Goal: Task Accomplishment & Management: Manage account settings

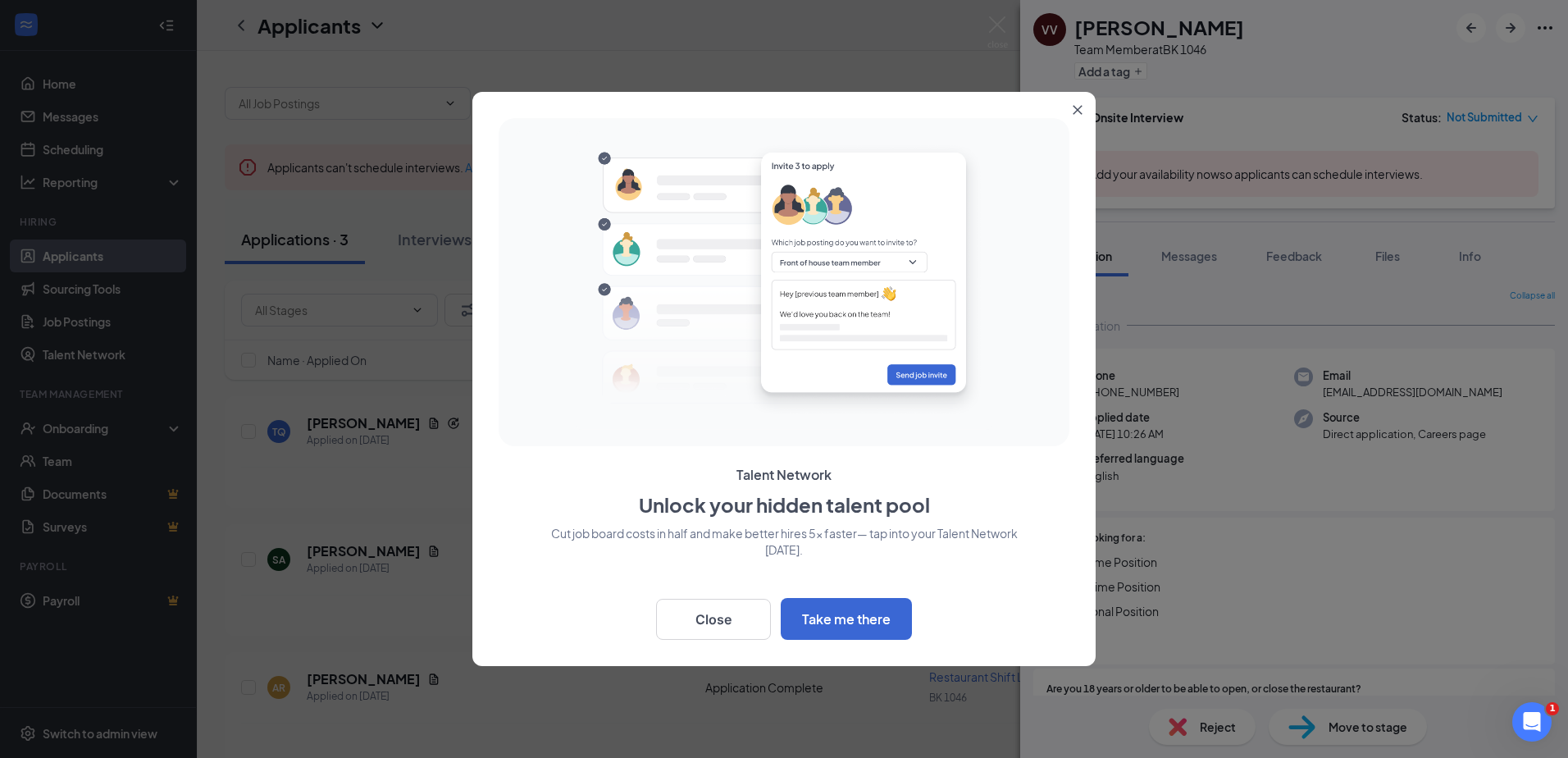
click at [1073, 109] on icon "Close" at bounding box center [1078, 109] width 10 height 10
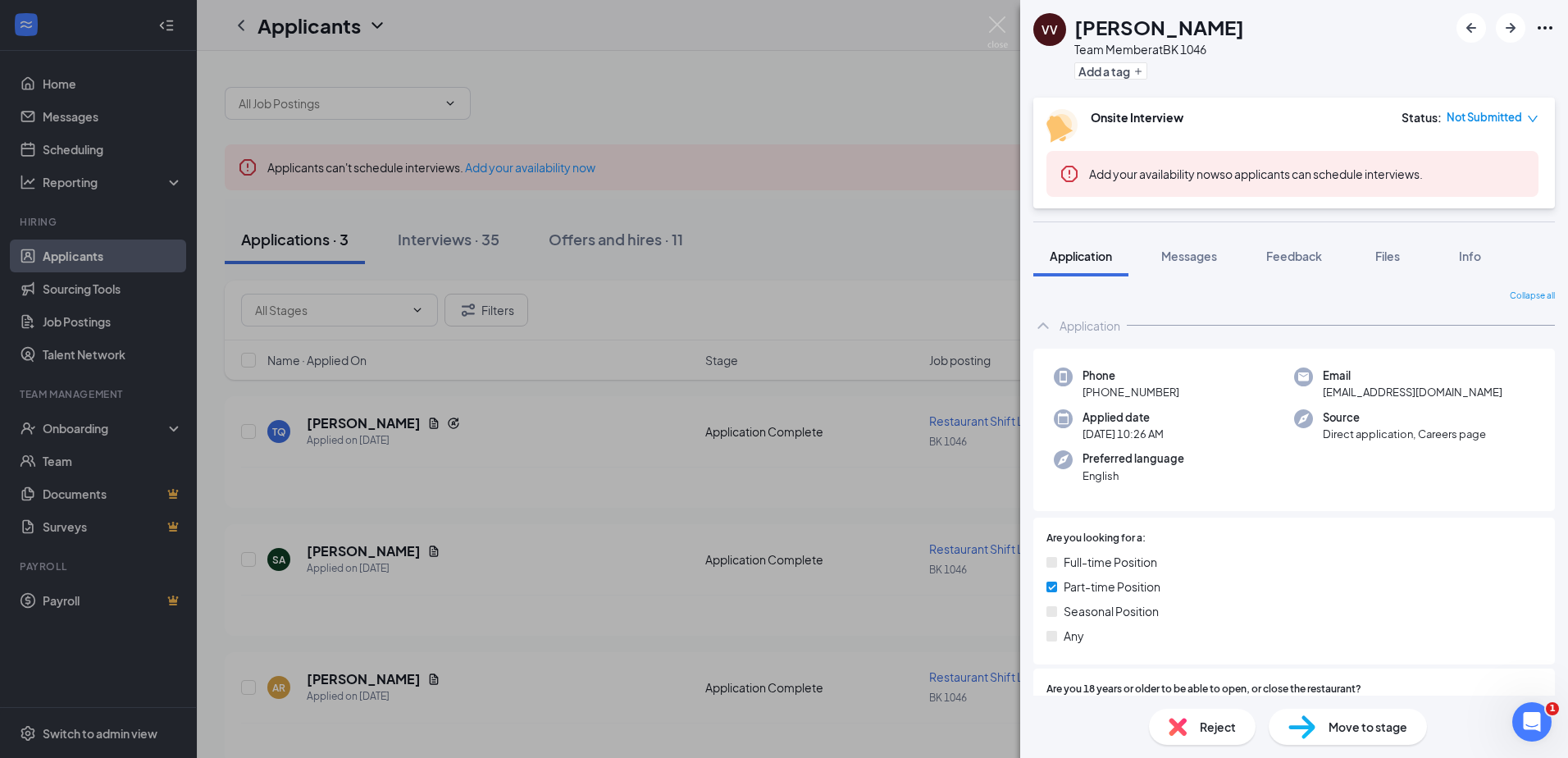
click at [803, 129] on div "VV [PERSON_NAME] Team Member at BK 1046 Add a tag Onsite Interview Status : Not…" at bounding box center [784, 379] width 1568 height 758
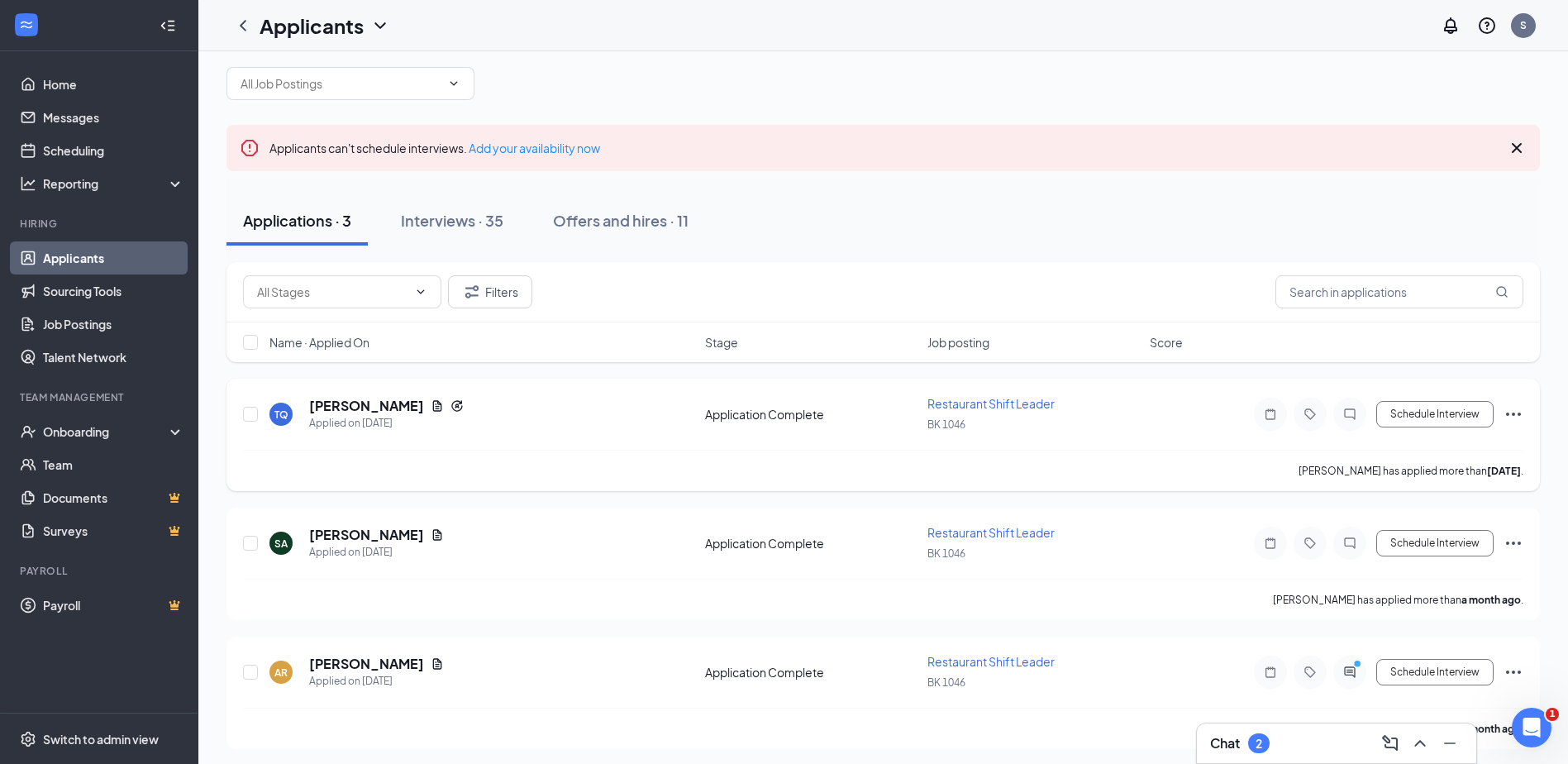
scroll to position [25, 0]
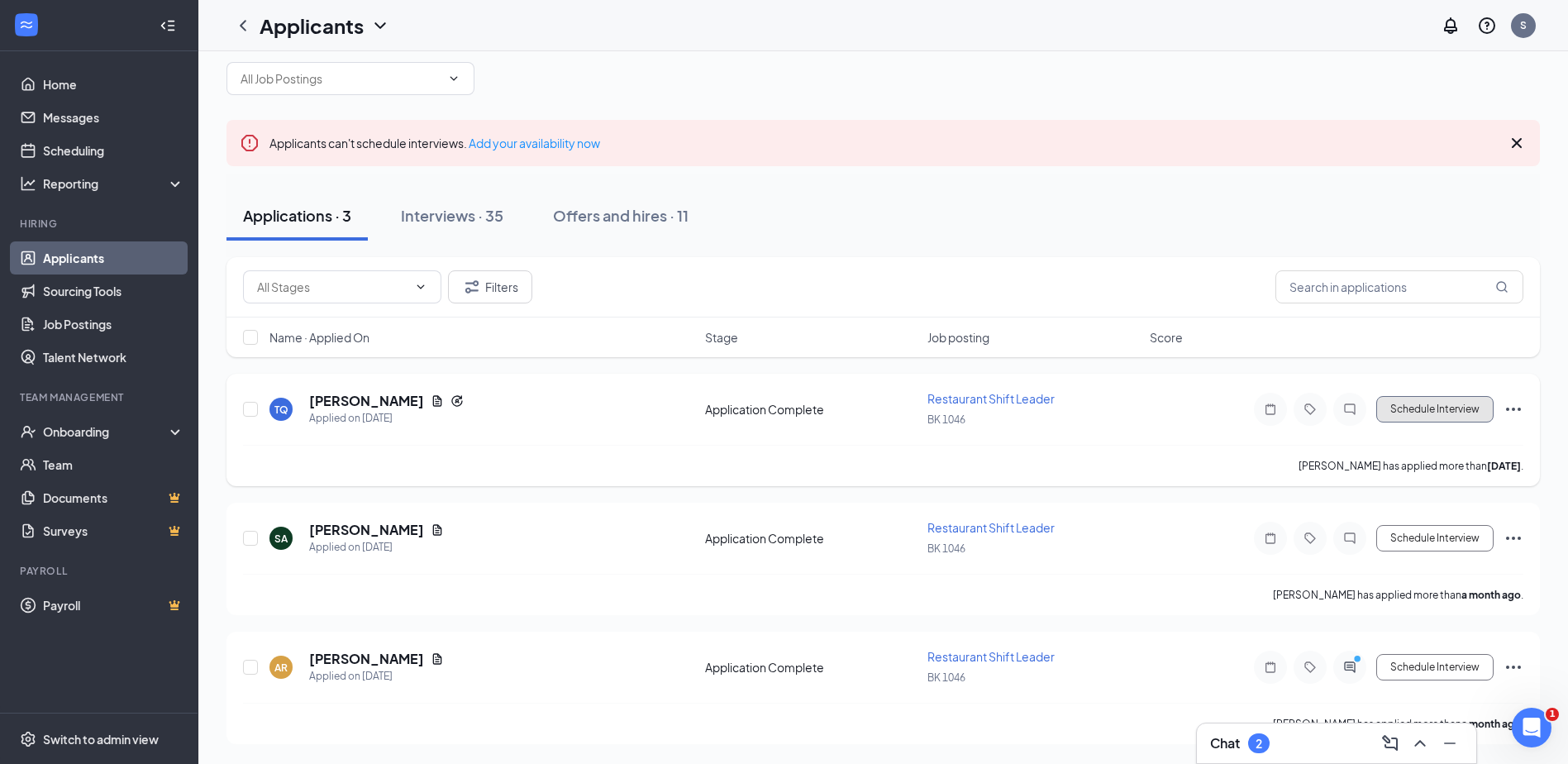
click at [1431, 418] on button "Schedule Interview" at bounding box center [1435, 409] width 118 height 26
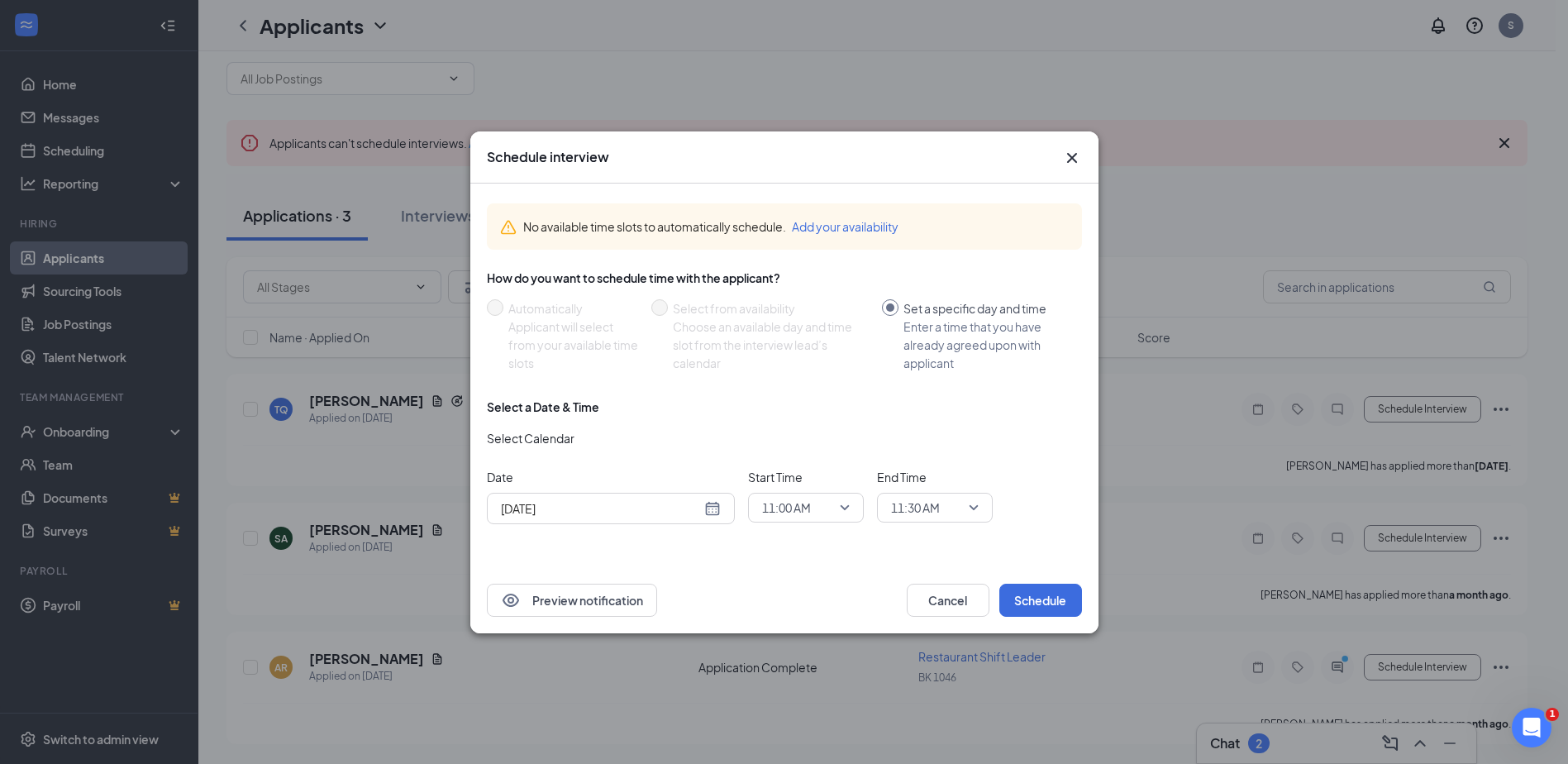
click at [1075, 161] on icon "Cross" at bounding box center [1070, 157] width 10 height 10
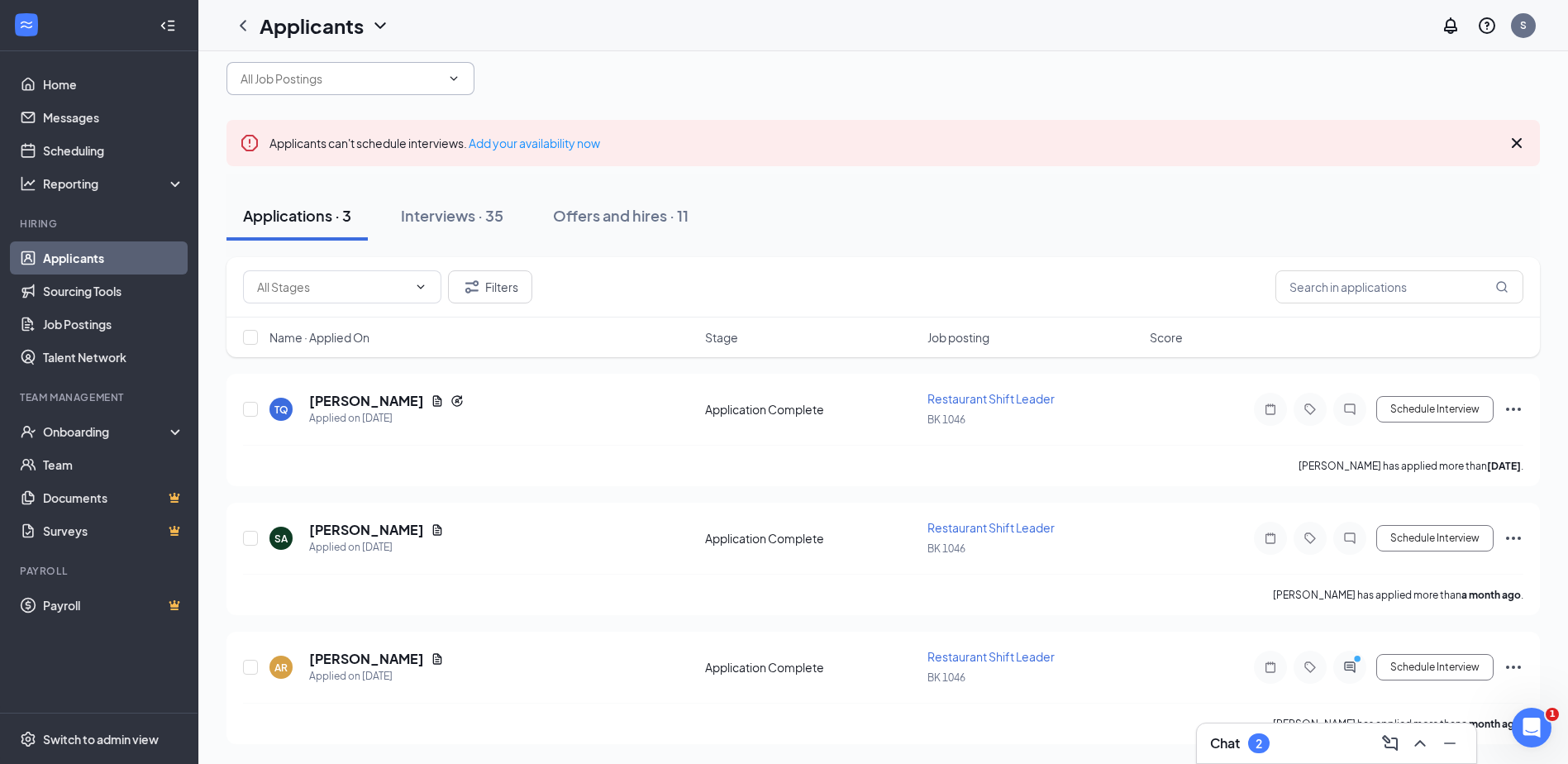
click at [429, 79] on input "text" at bounding box center [341, 78] width 200 height 18
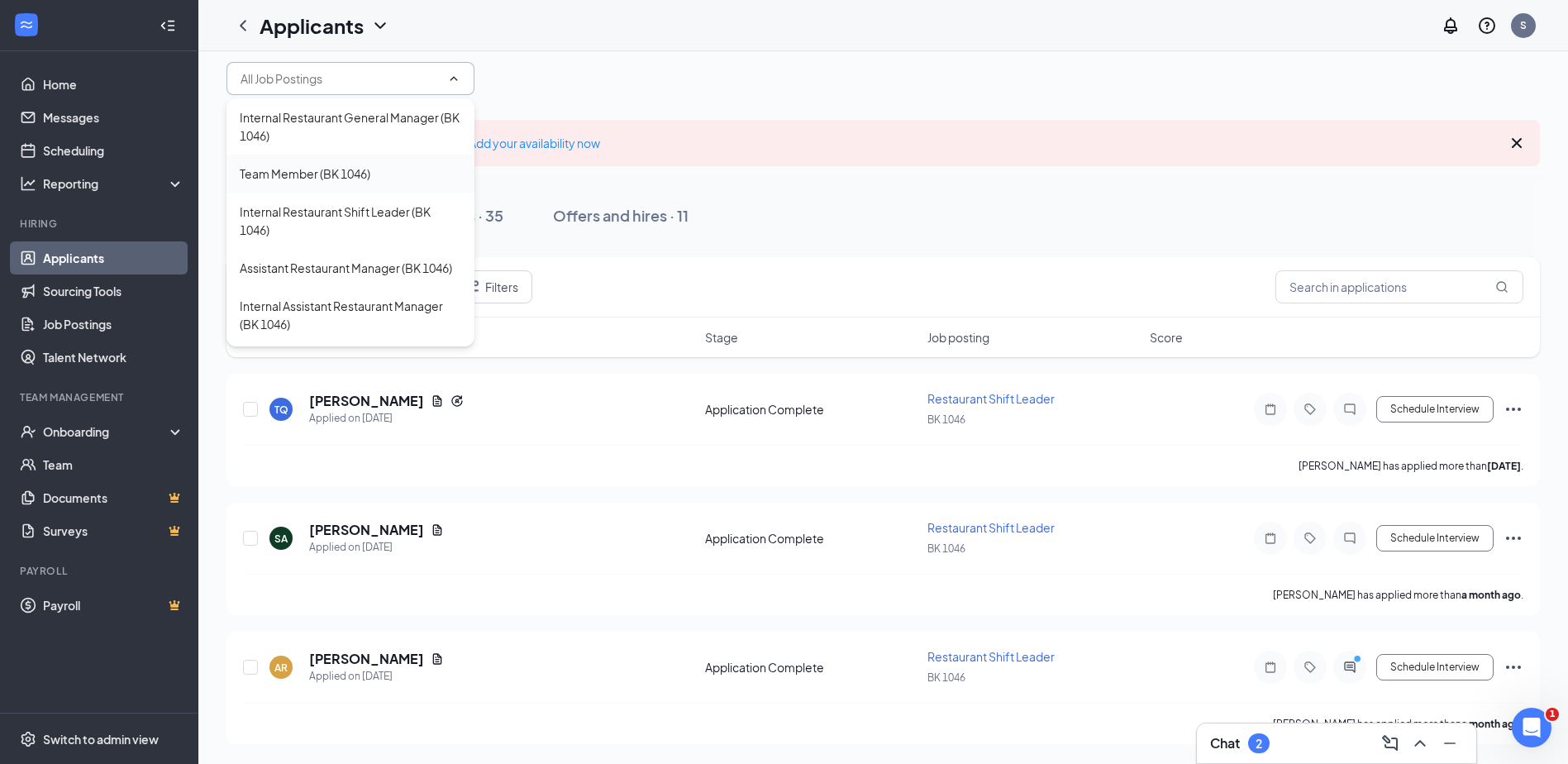
click at [390, 168] on div "Team Member (BK 1046)" at bounding box center [350, 174] width 221 height 18
type input "Team Member (BK 1046)"
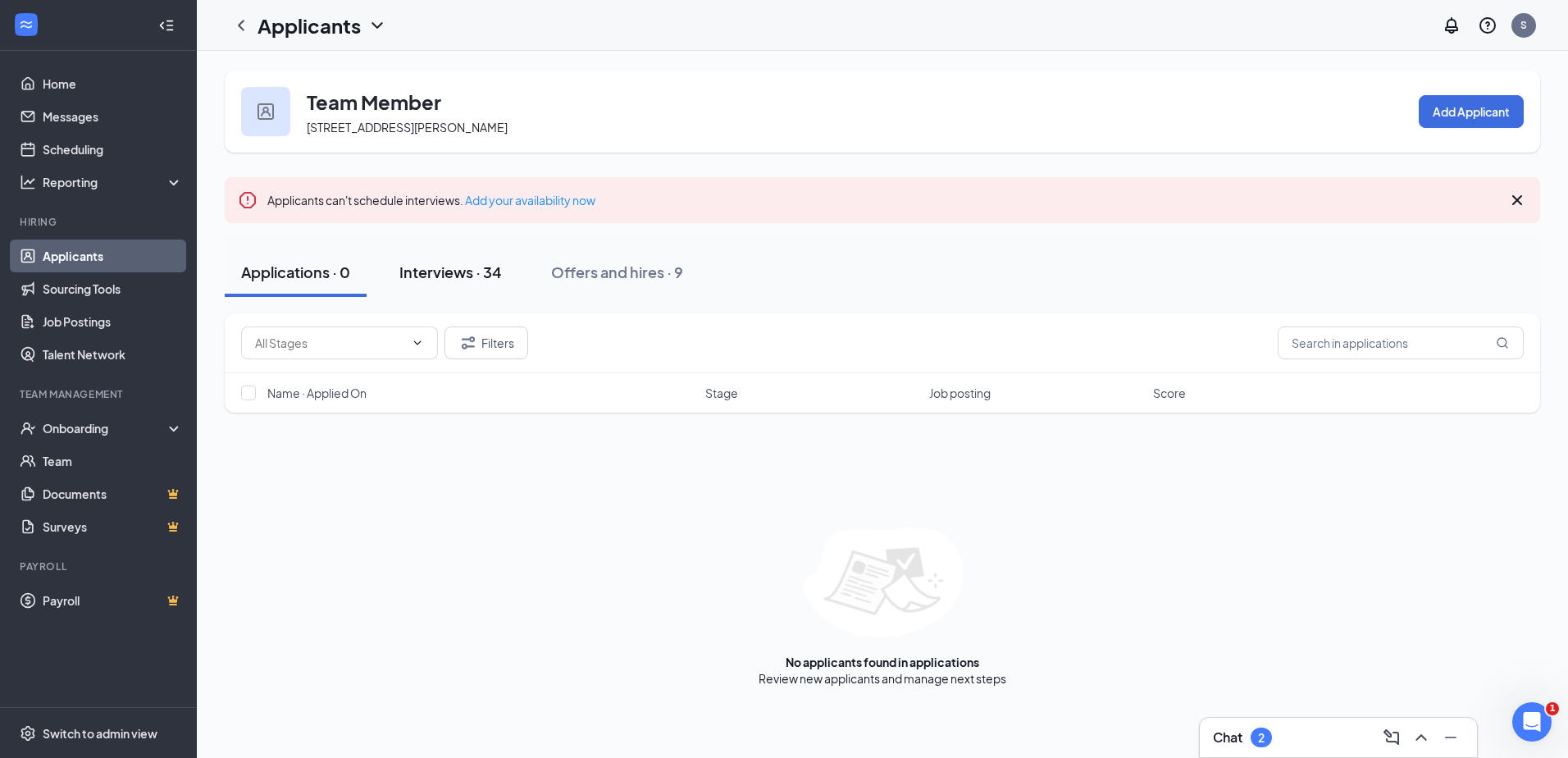
click at [483, 276] on div "Interviews · 34" at bounding box center [451, 273] width 103 height 21
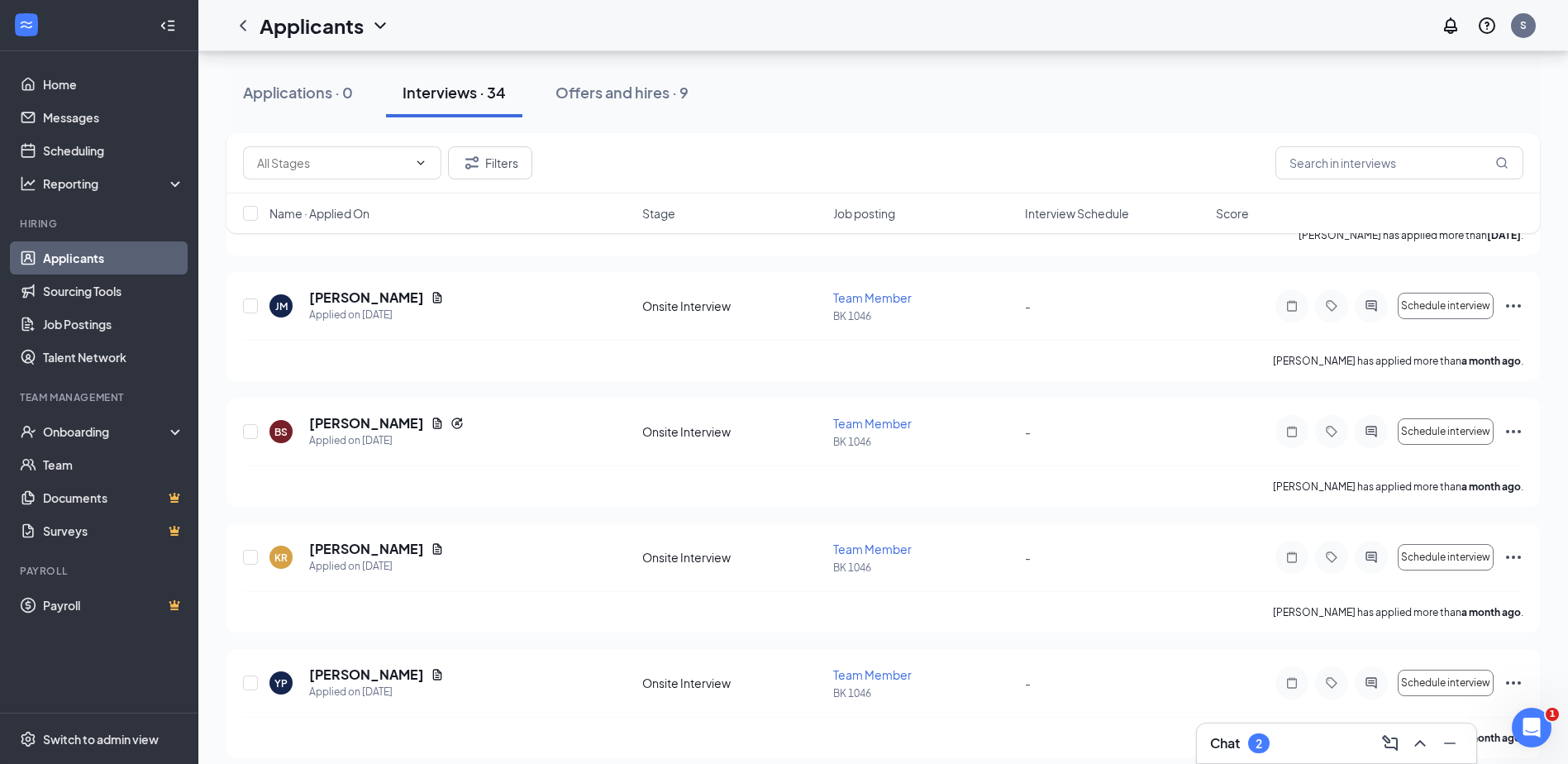
scroll to position [3946, 0]
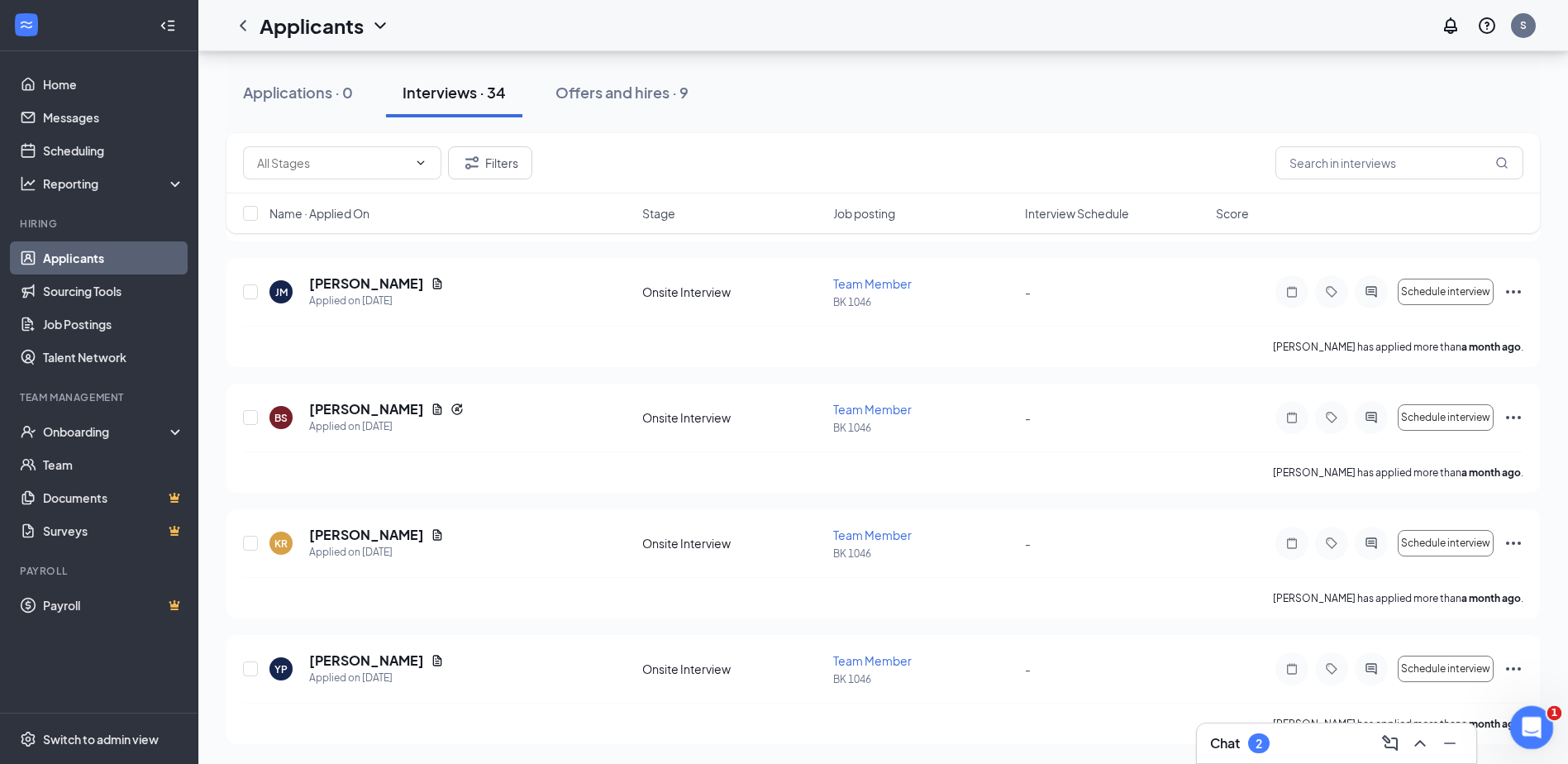
click at [1528, 733] on icon "Open Intercom Messenger" at bounding box center [1529, 726] width 27 height 27
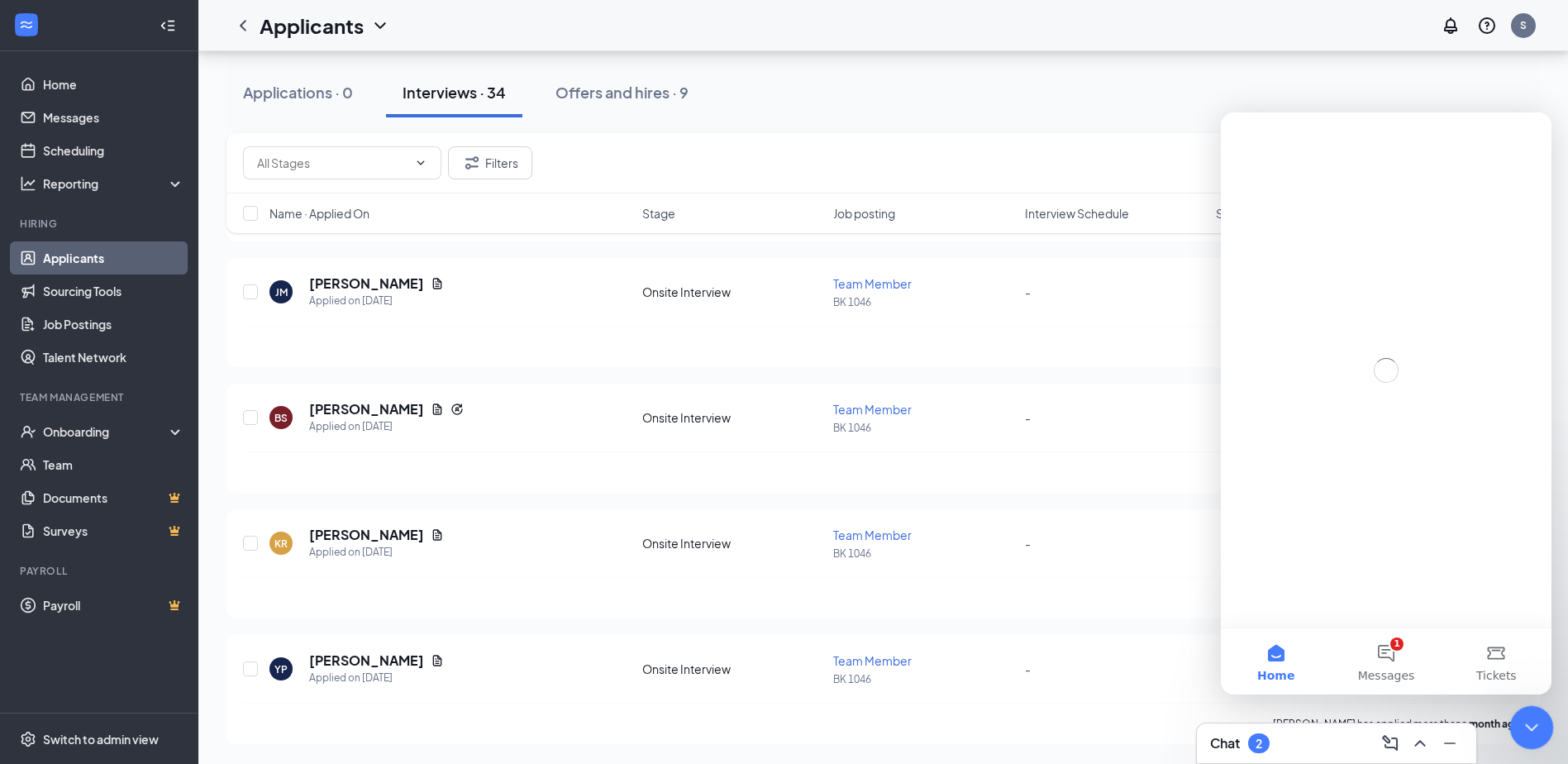
scroll to position [0, 0]
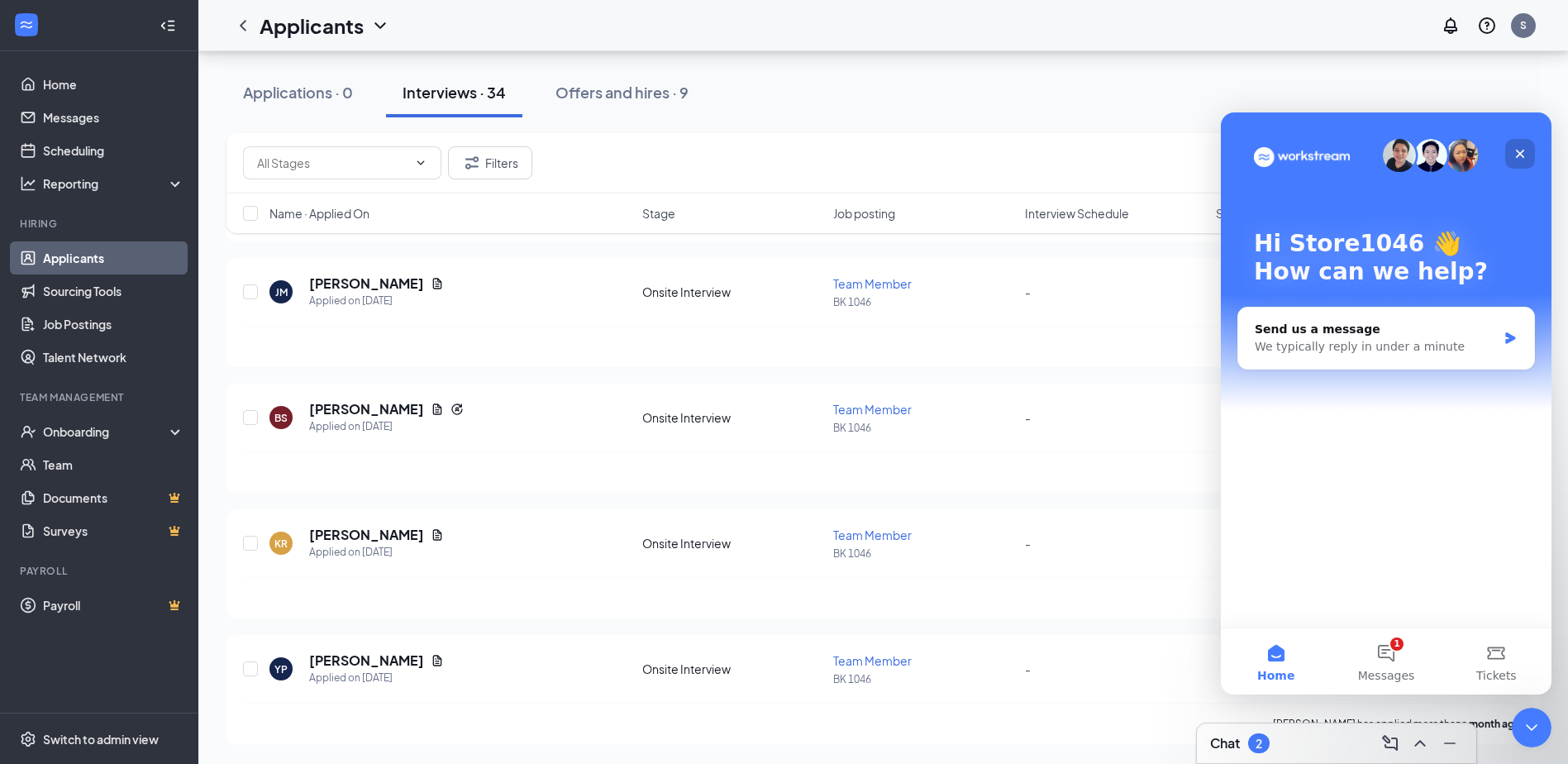
click at [1521, 160] on div "Close" at bounding box center [1520, 153] width 30 height 30
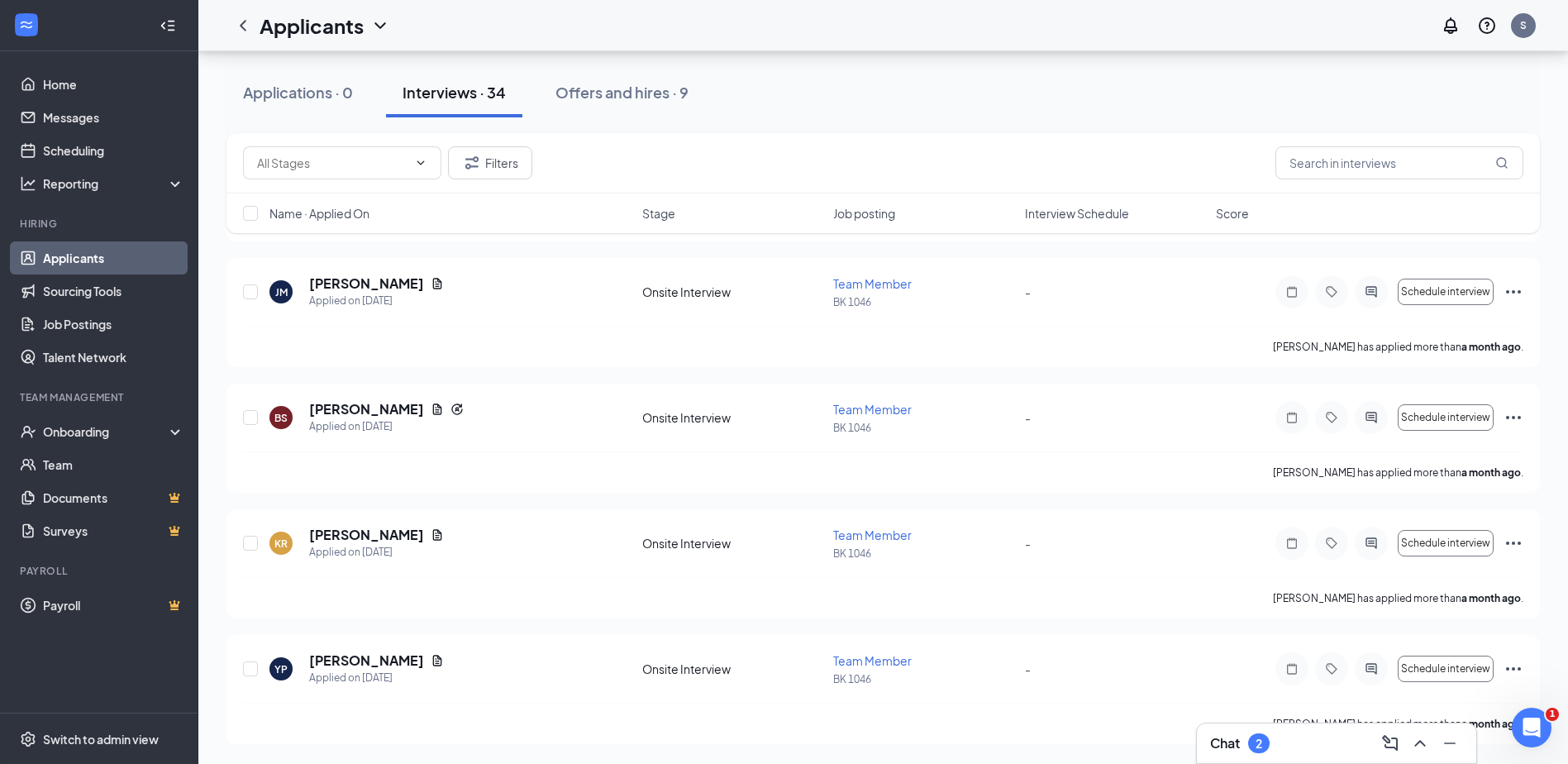
click at [1339, 748] on div "Chat 2" at bounding box center [1336, 743] width 253 height 26
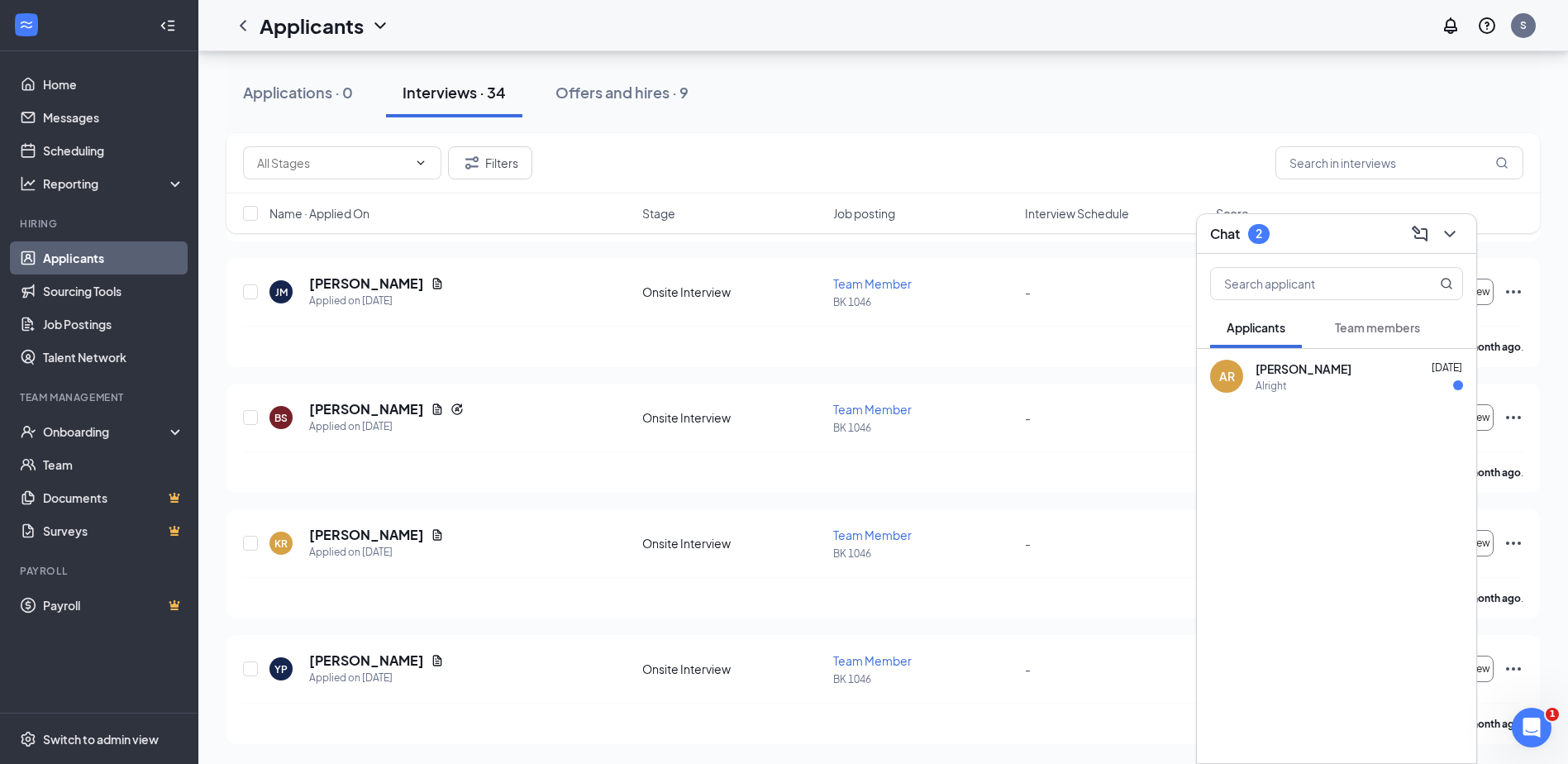
click at [1418, 373] on div "[PERSON_NAME] [DATE]" at bounding box center [1360, 369] width 207 height 17
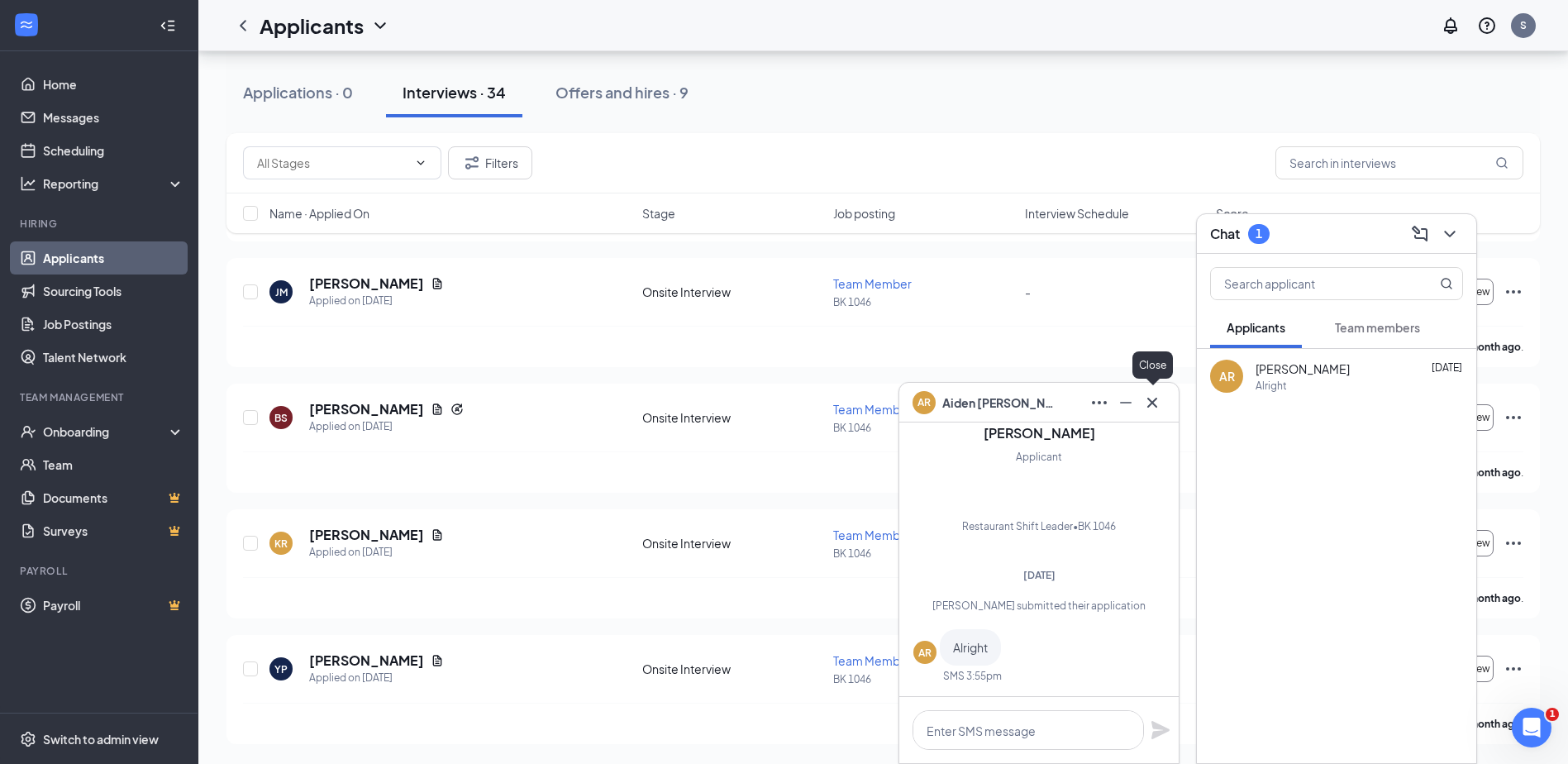
click at [1158, 409] on icon "Cross" at bounding box center [1152, 402] width 20 height 20
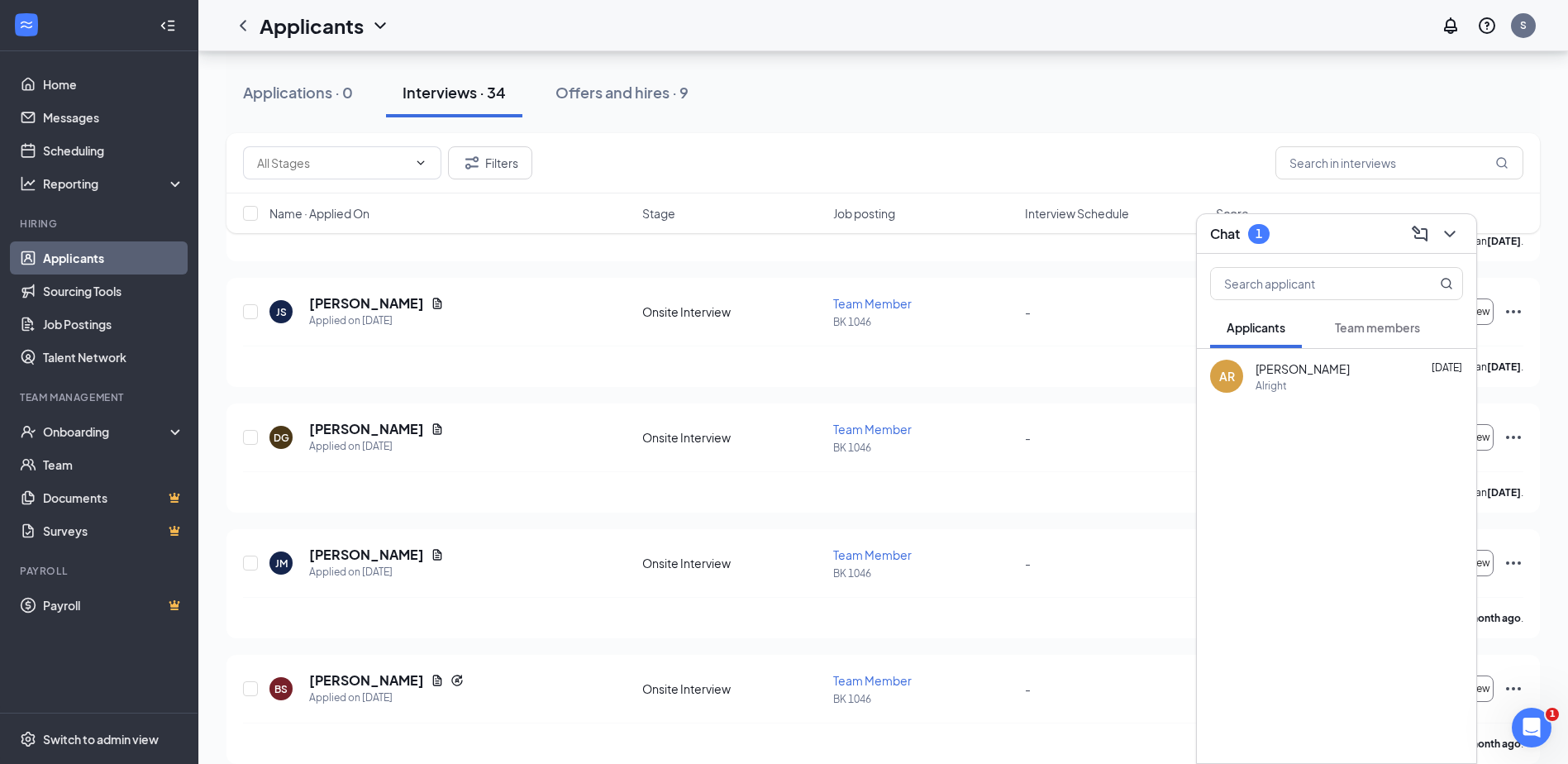
scroll to position [3616, 0]
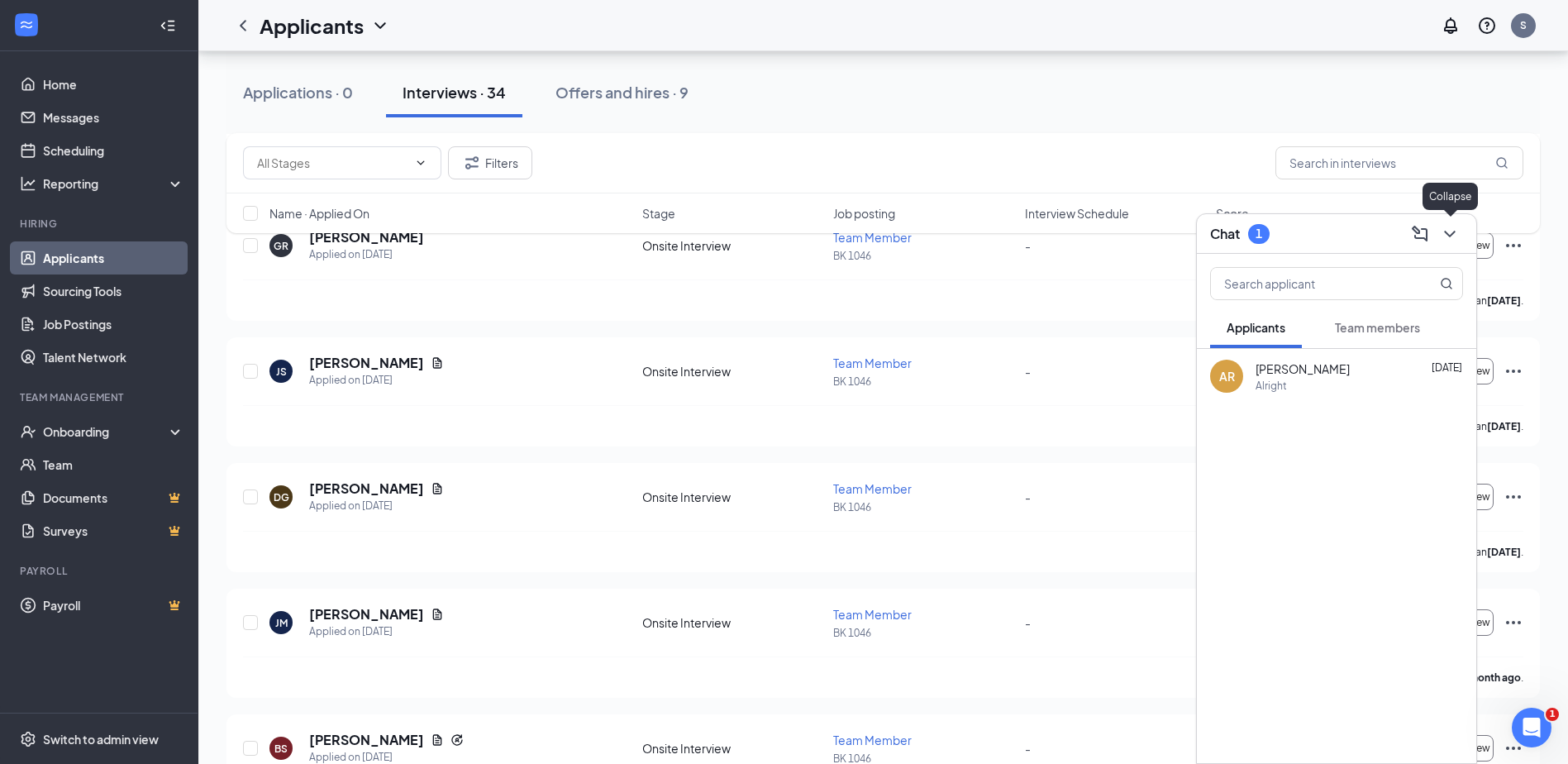
click at [1461, 242] on button at bounding box center [1449, 234] width 26 height 26
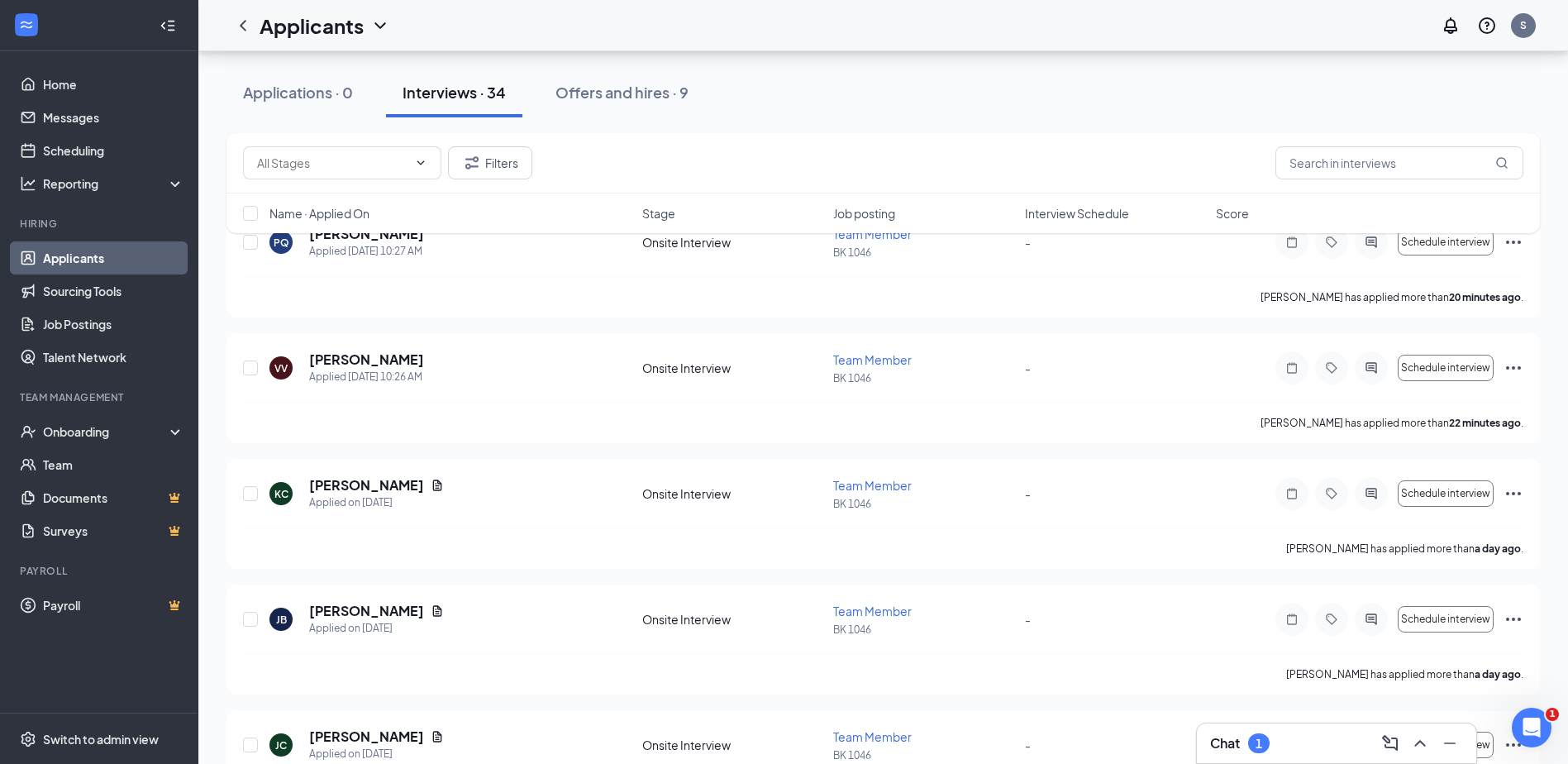
scroll to position [0, 0]
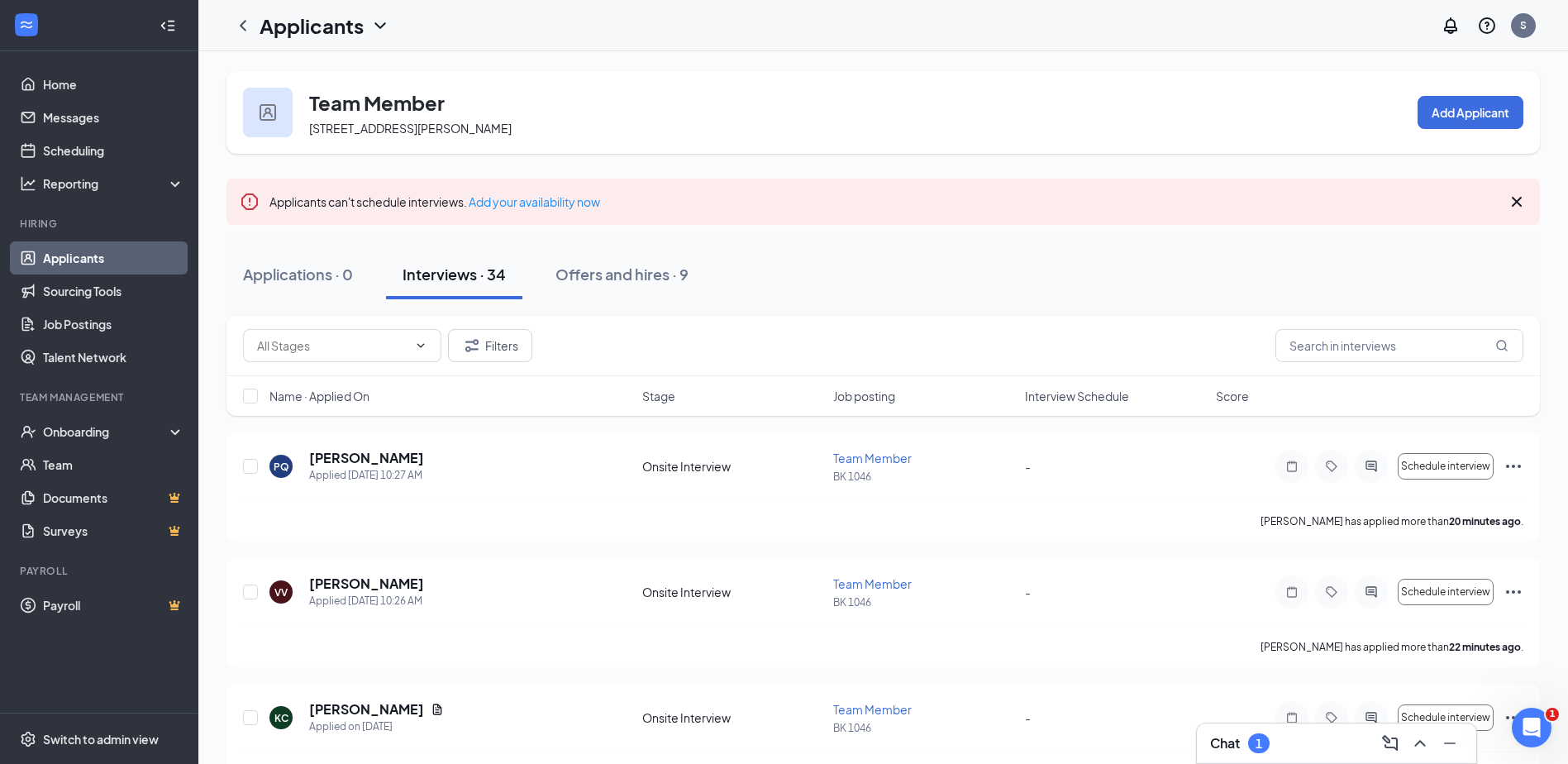
click at [66, 263] on link "Applicants" at bounding box center [113, 258] width 141 height 33
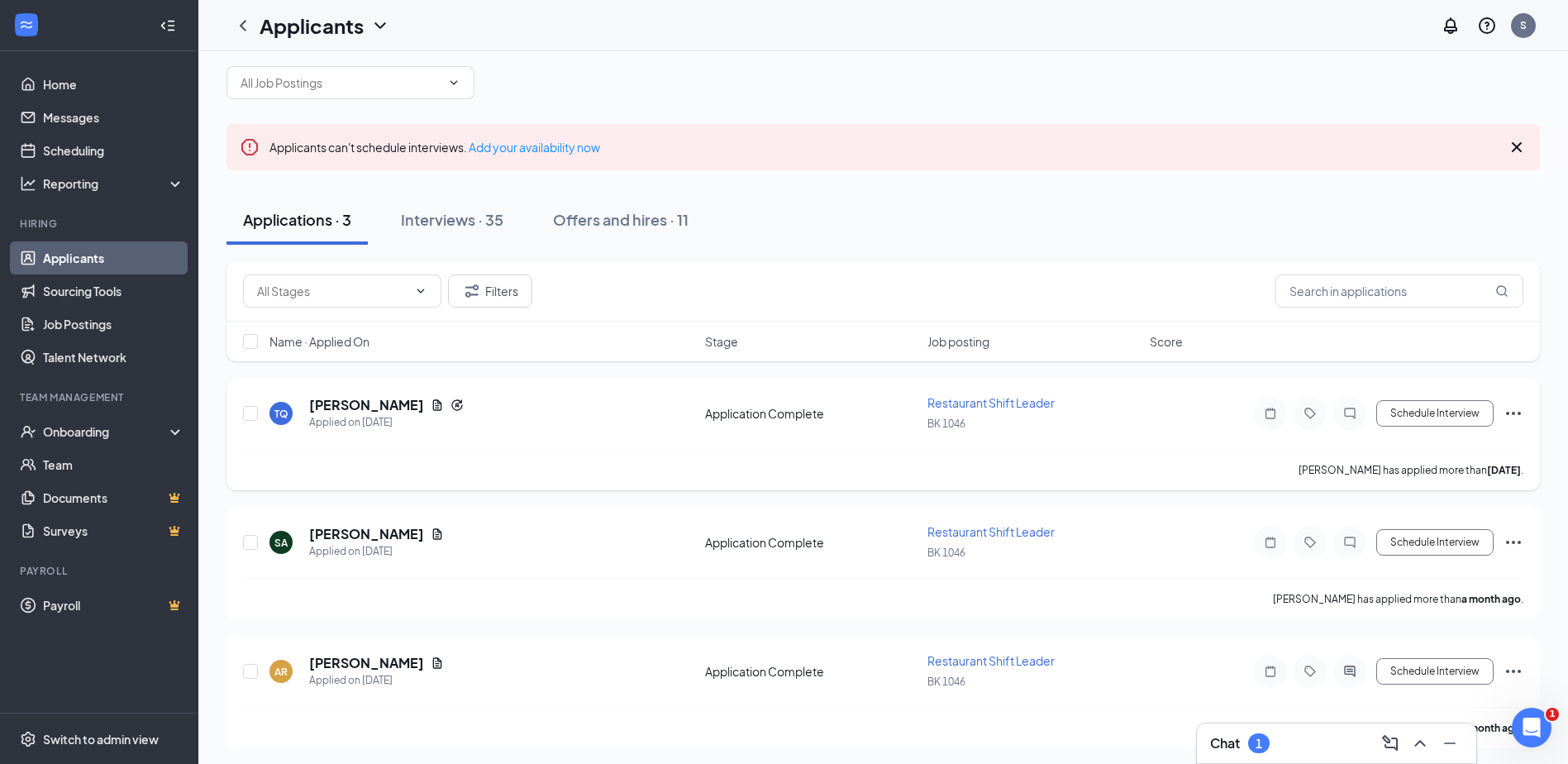
scroll to position [25, 0]
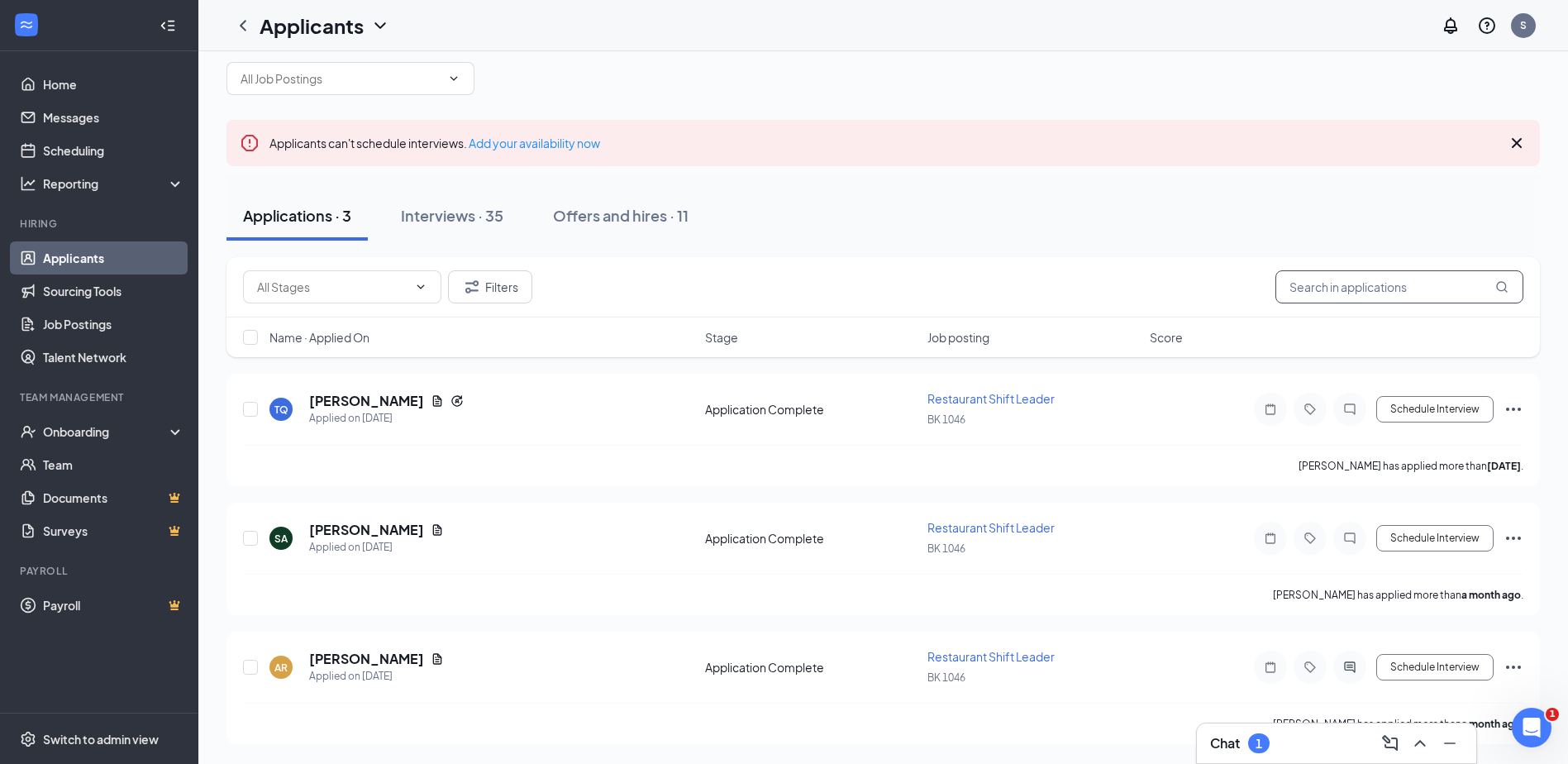
click at [1382, 292] on input "text" at bounding box center [1399, 287] width 248 height 33
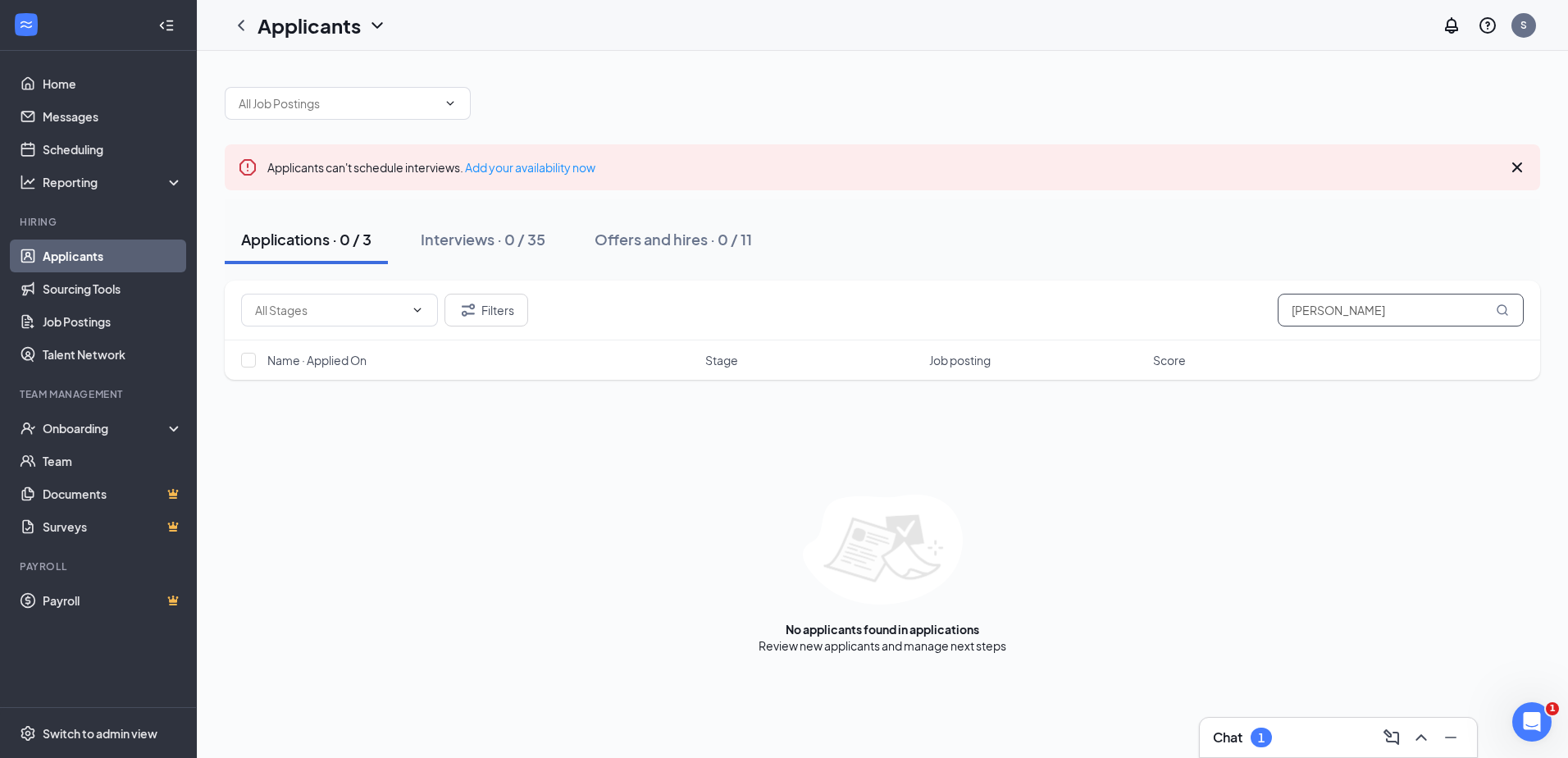
type input "[PERSON_NAME]"
drag, startPoint x: 1364, startPoint y: 317, endPoint x: 930, endPoint y: 311, distance: 434.0
click at [930, 311] on div "Filters [PERSON_NAME]" at bounding box center [882, 311] width 1283 height 33
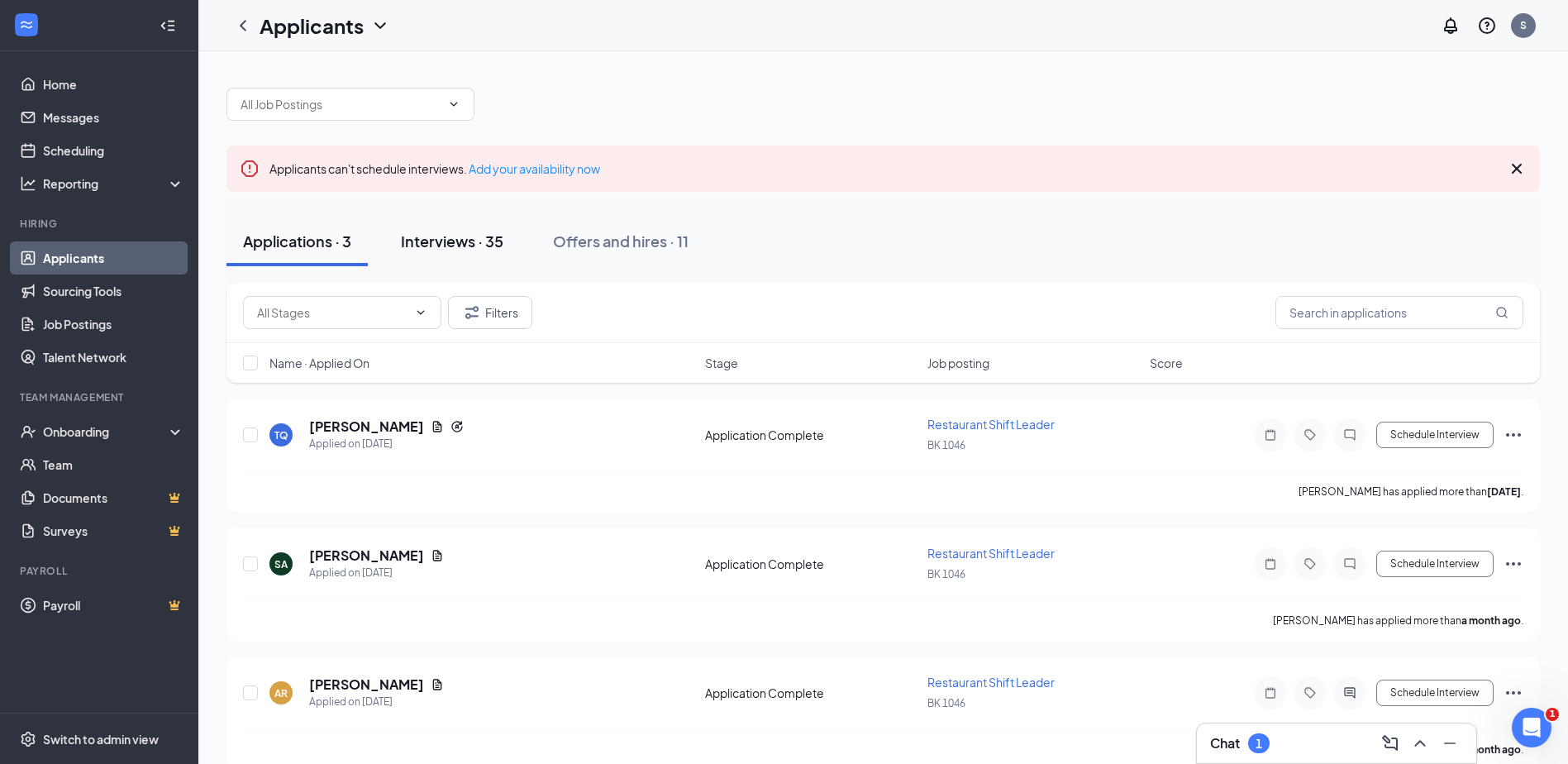
click at [474, 240] on div "Interviews · 35" at bounding box center [452, 242] width 103 height 21
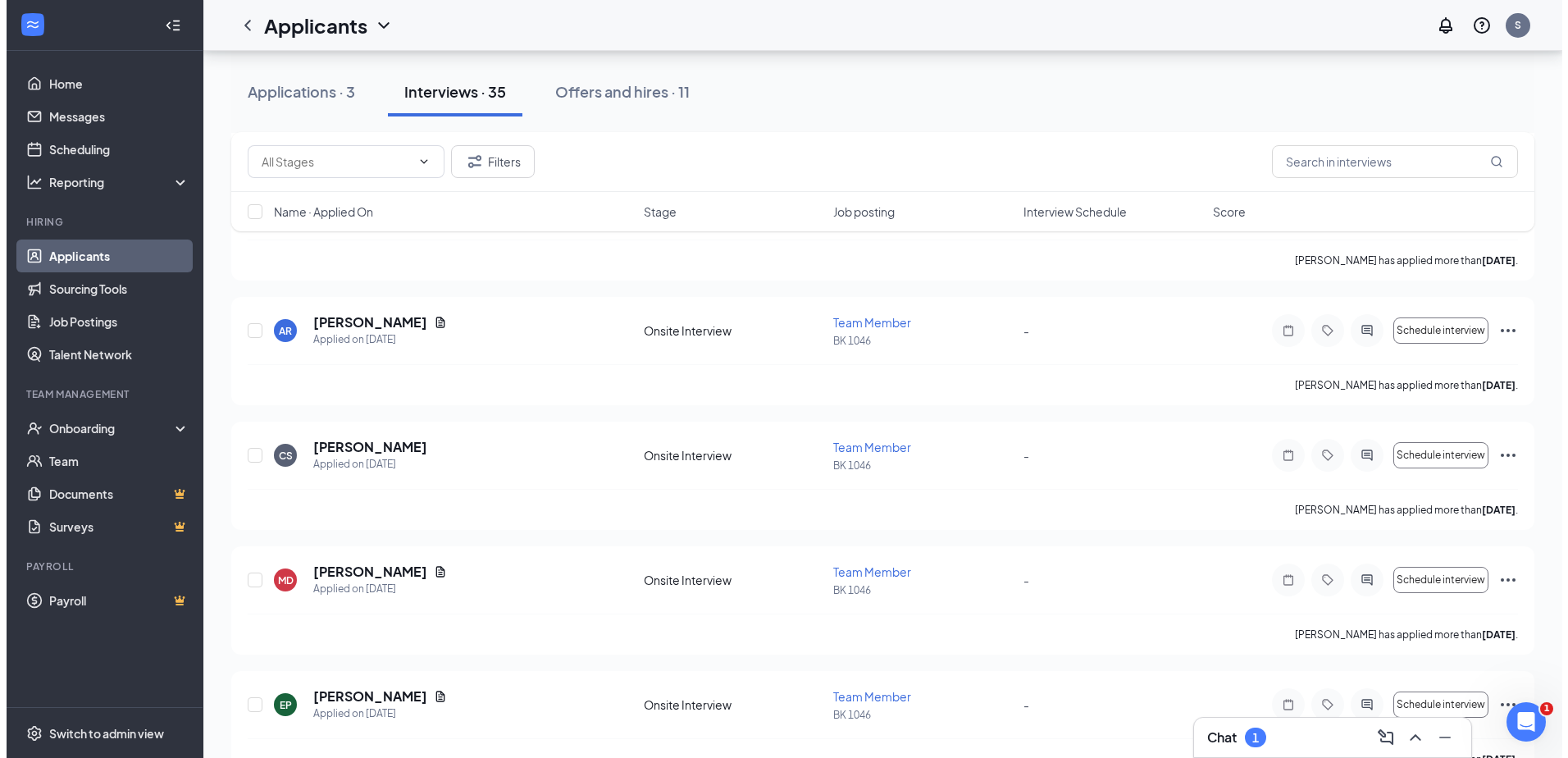
scroll to position [2134, 0]
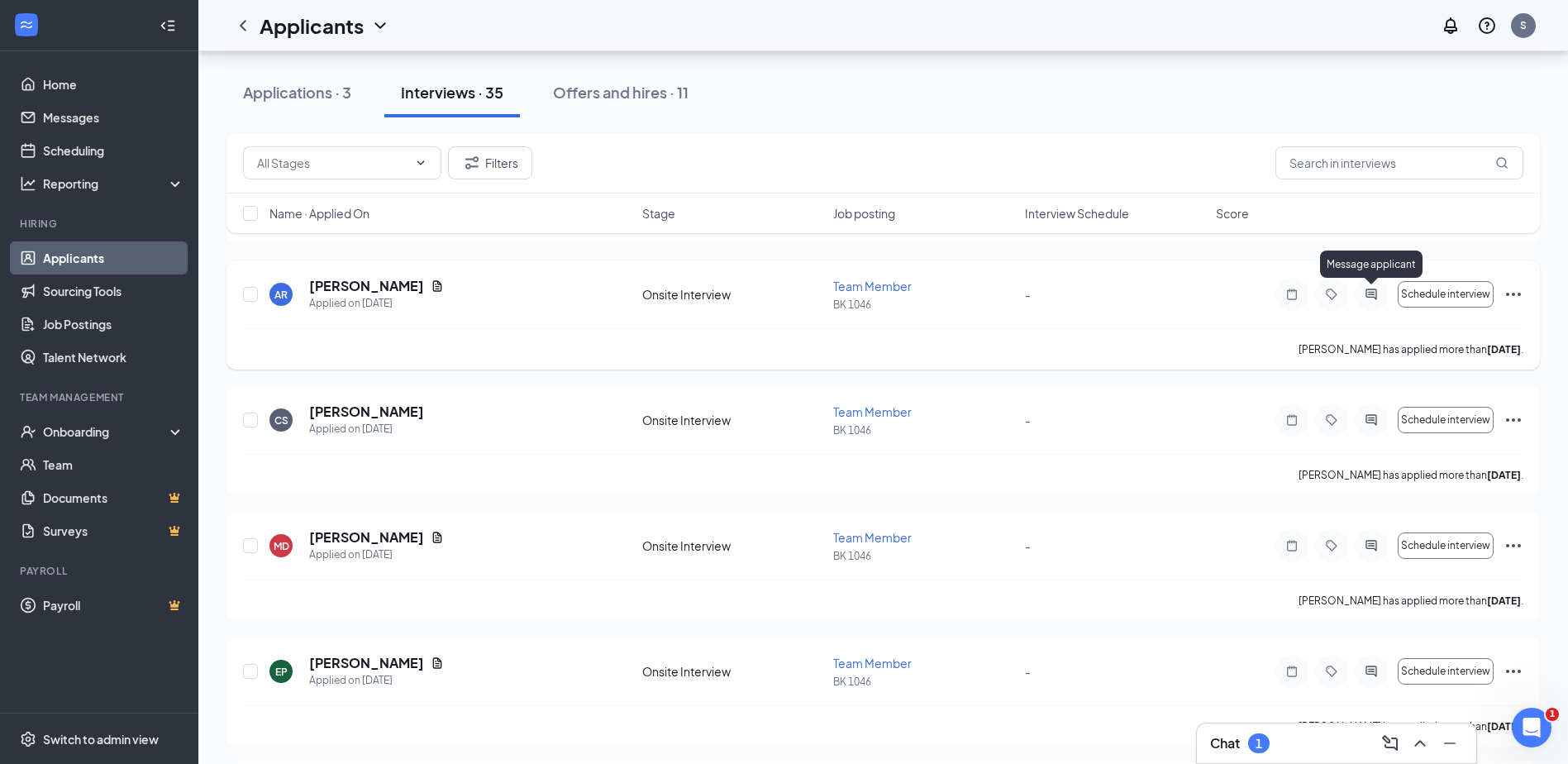
click at [1370, 297] on icon "ActiveChat" at bounding box center [1371, 294] width 20 height 13
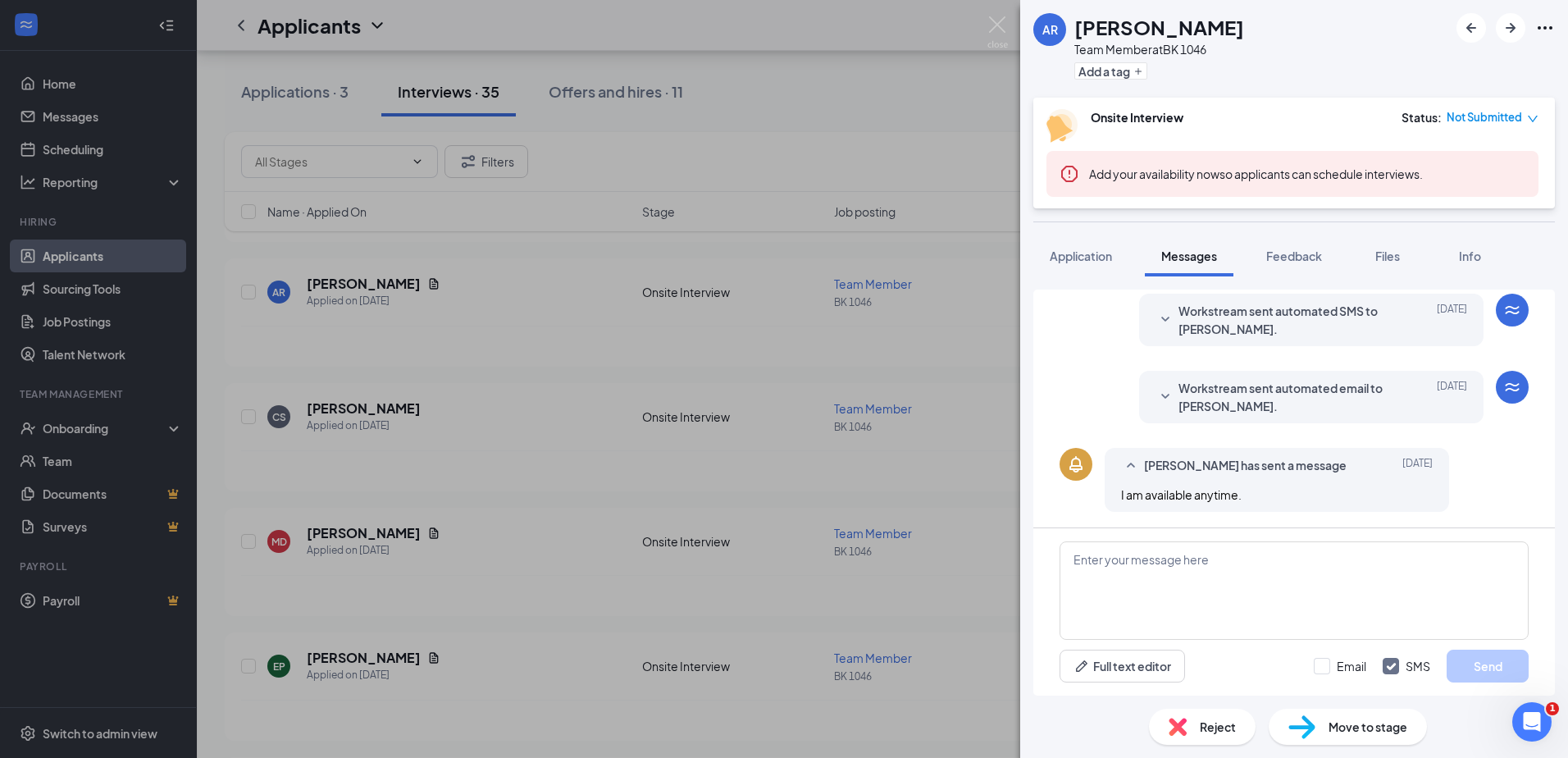
scroll to position [331, 0]
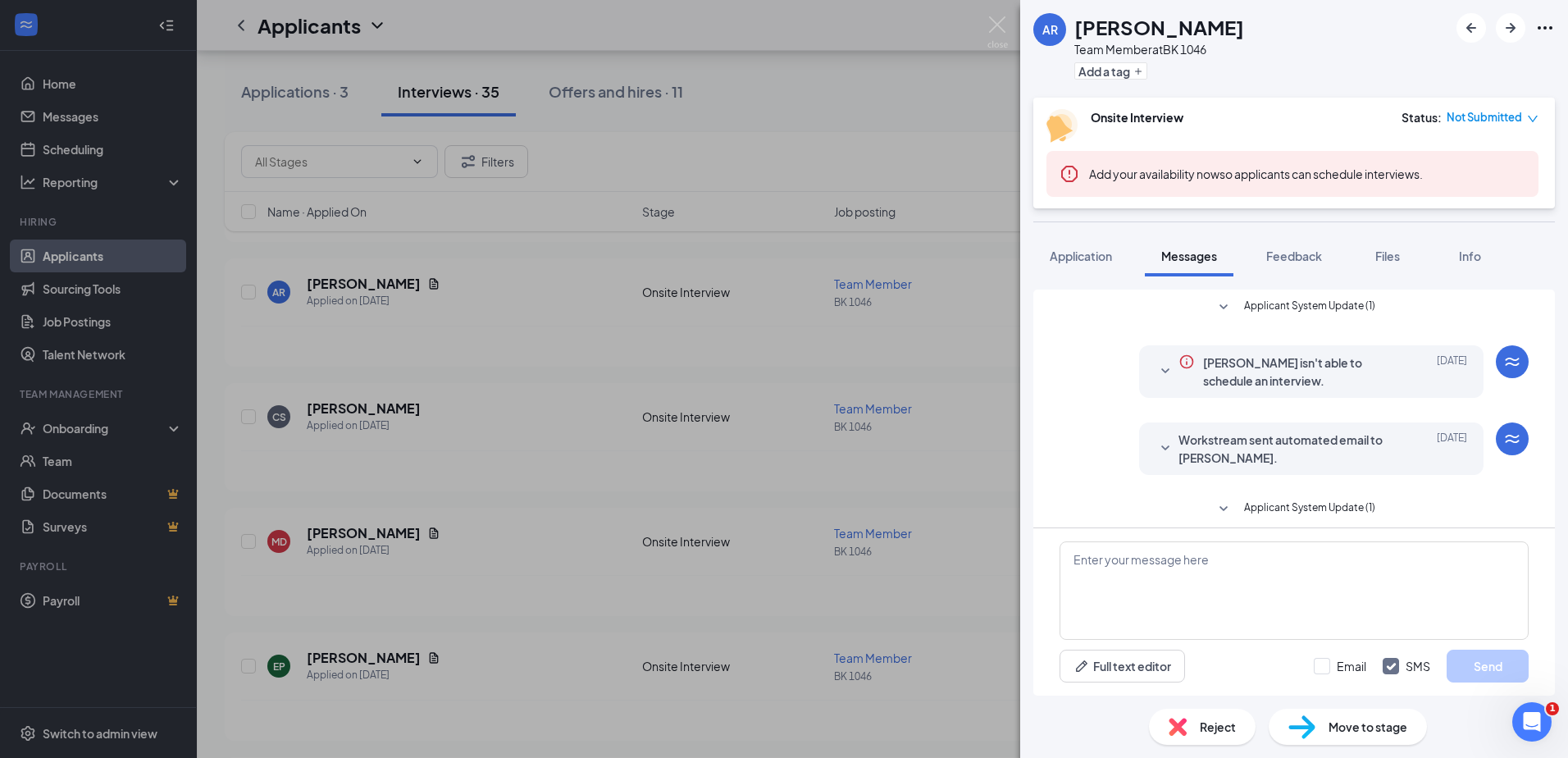
click at [990, 55] on div "AR [PERSON_NAME] Team Member at BK 1046 Add a tag Onsite Interview Status : Not…" at bounding box center [784, 379] width 1568 height 758
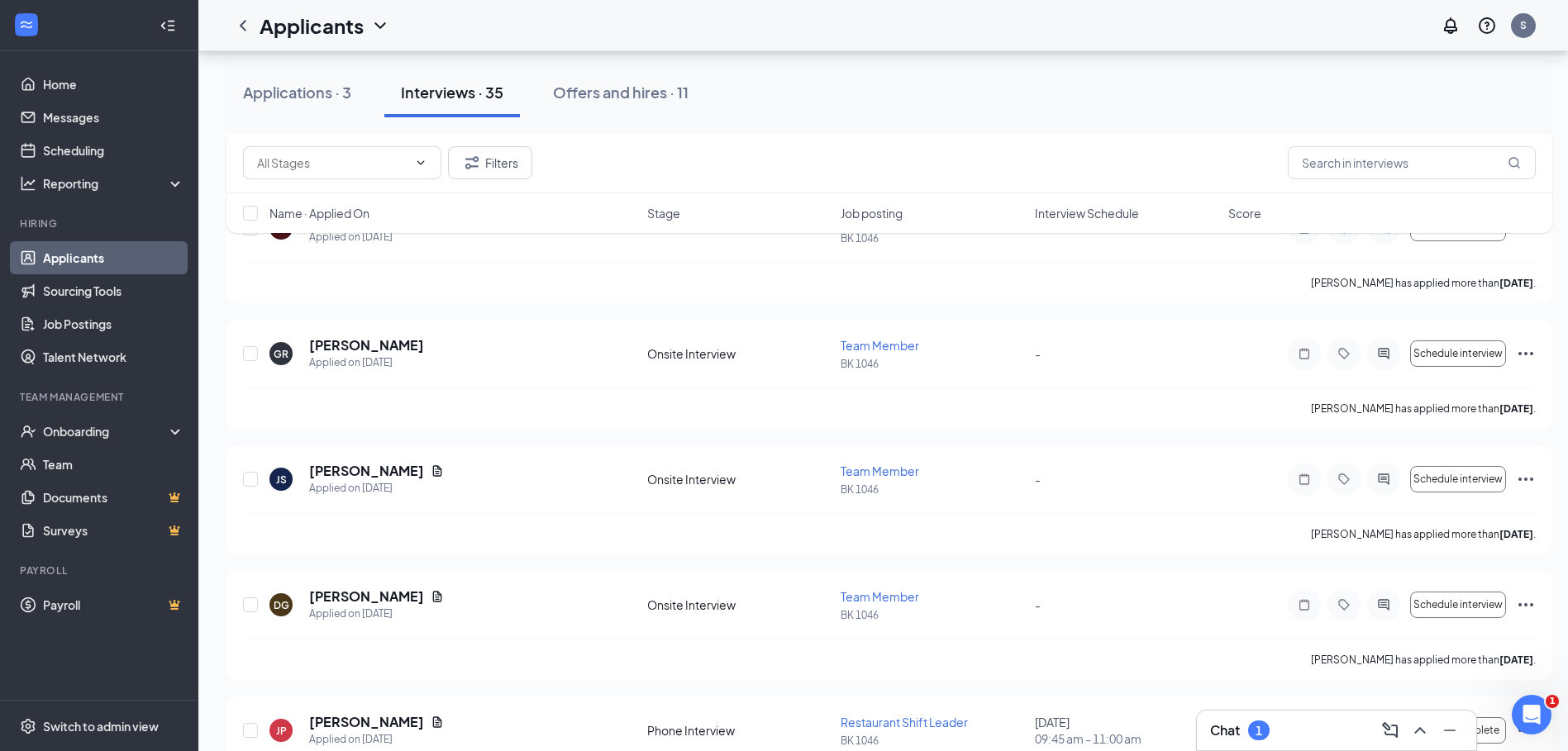
scroll to position [4047, 0]
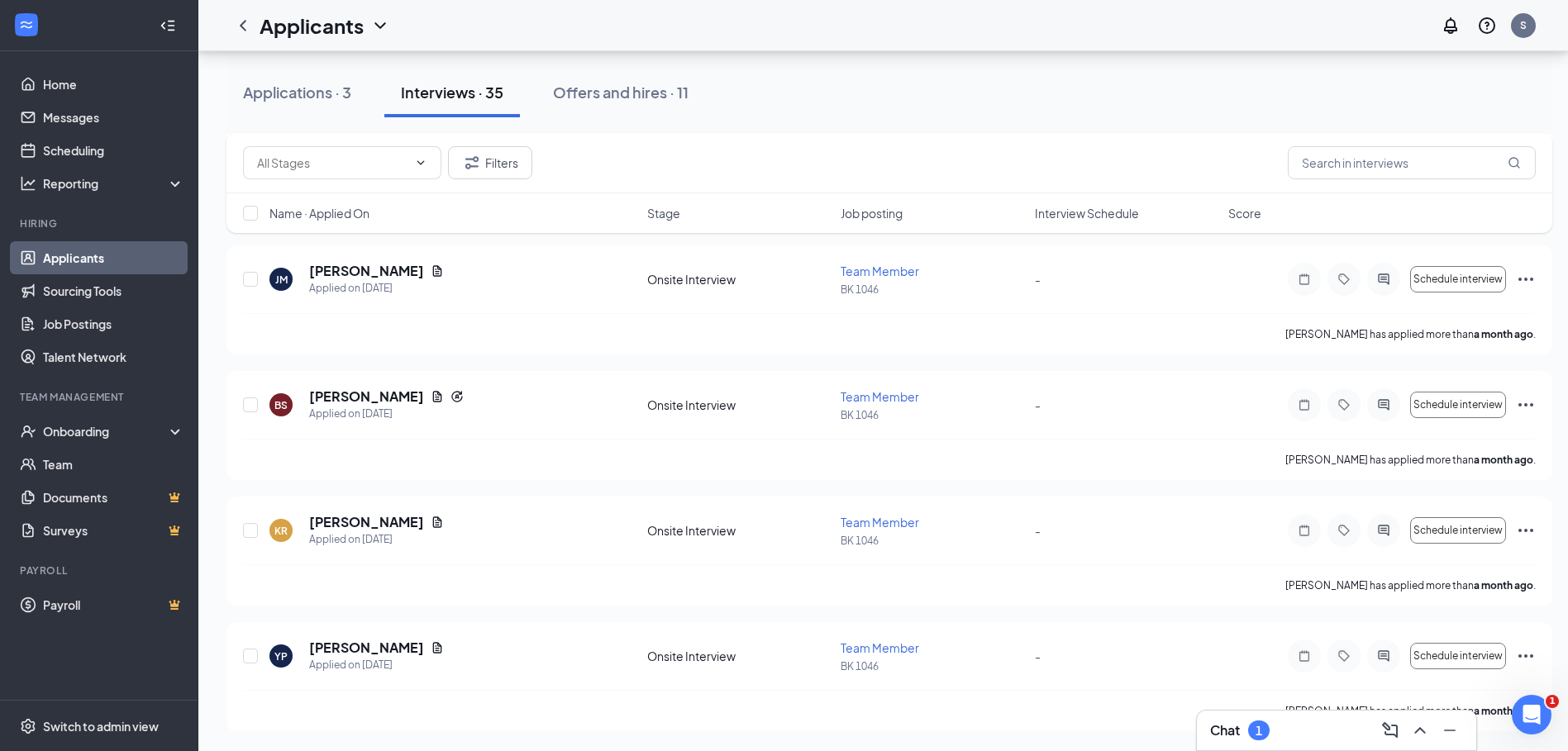
click at [883, 92] on div "Applications · 3 Interviews · 35 Offers and hires · 11" at bounding box center [889, 92] width 1326 height 50
click at [1193, 666] on div "YP [PERSON_NAME] Applied on [DATE] Onsite Interview Team Member BK 1046 - Sched…" at bounding box center [889, 664] width 1293 height 51
click at [1490, 711] on b "a month ago" at bounding box center [1504, 711] width 59 height 12
click at [1175, 633] on div "YP [PERSON_NAME] Applied on [DATE] Onsite Interview Team Member BK 1046 - Sched…" at bounding box center [889, 676] width 1326 height 109
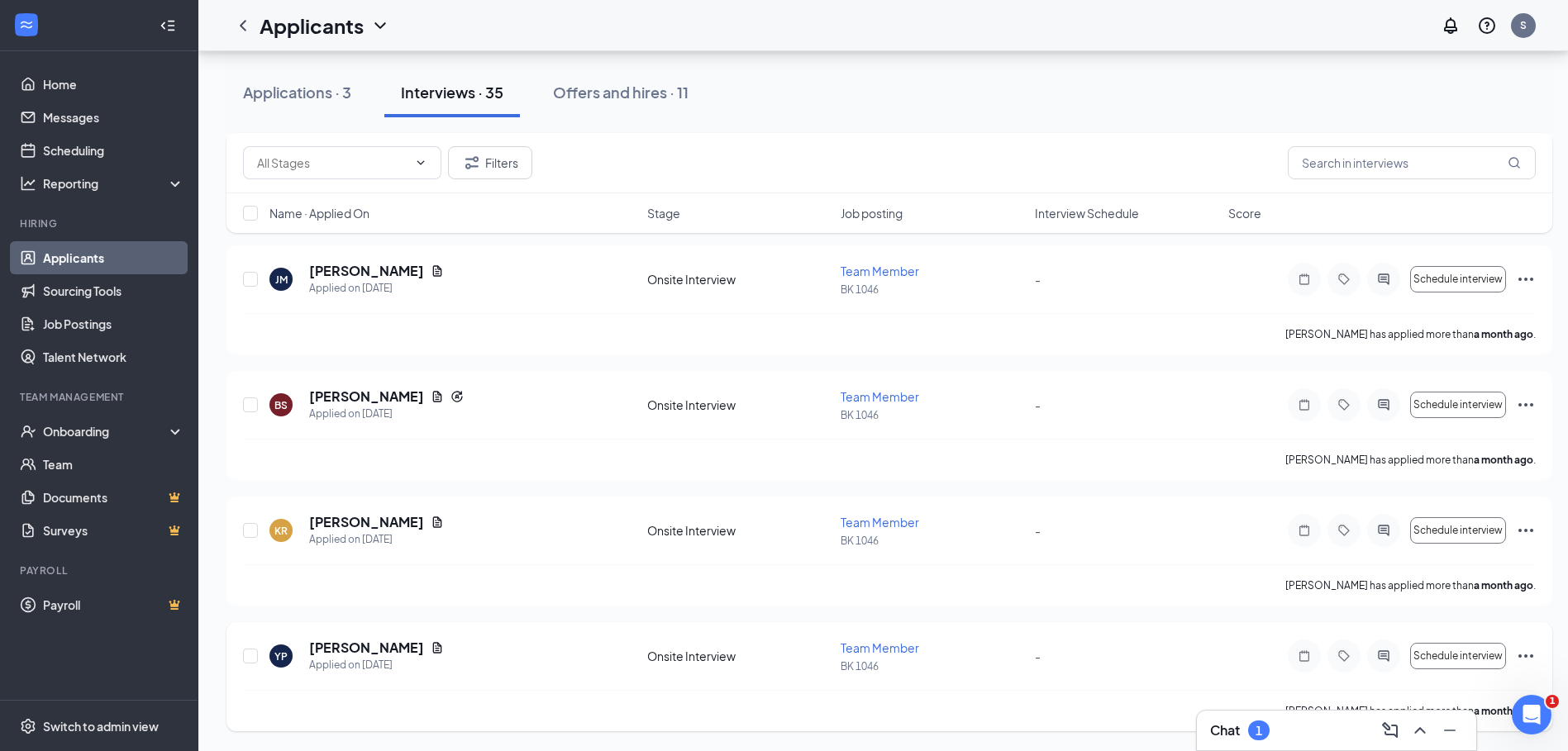
click at [1500, 712] on b "a month ago" at bounding box center [1504, 711] width 59 height 12
click at [81, 448] on link "Team" at bounding box center [113, 464] width 141 height 33
